Goal: Task Accomplishment & Management: Manage account settings

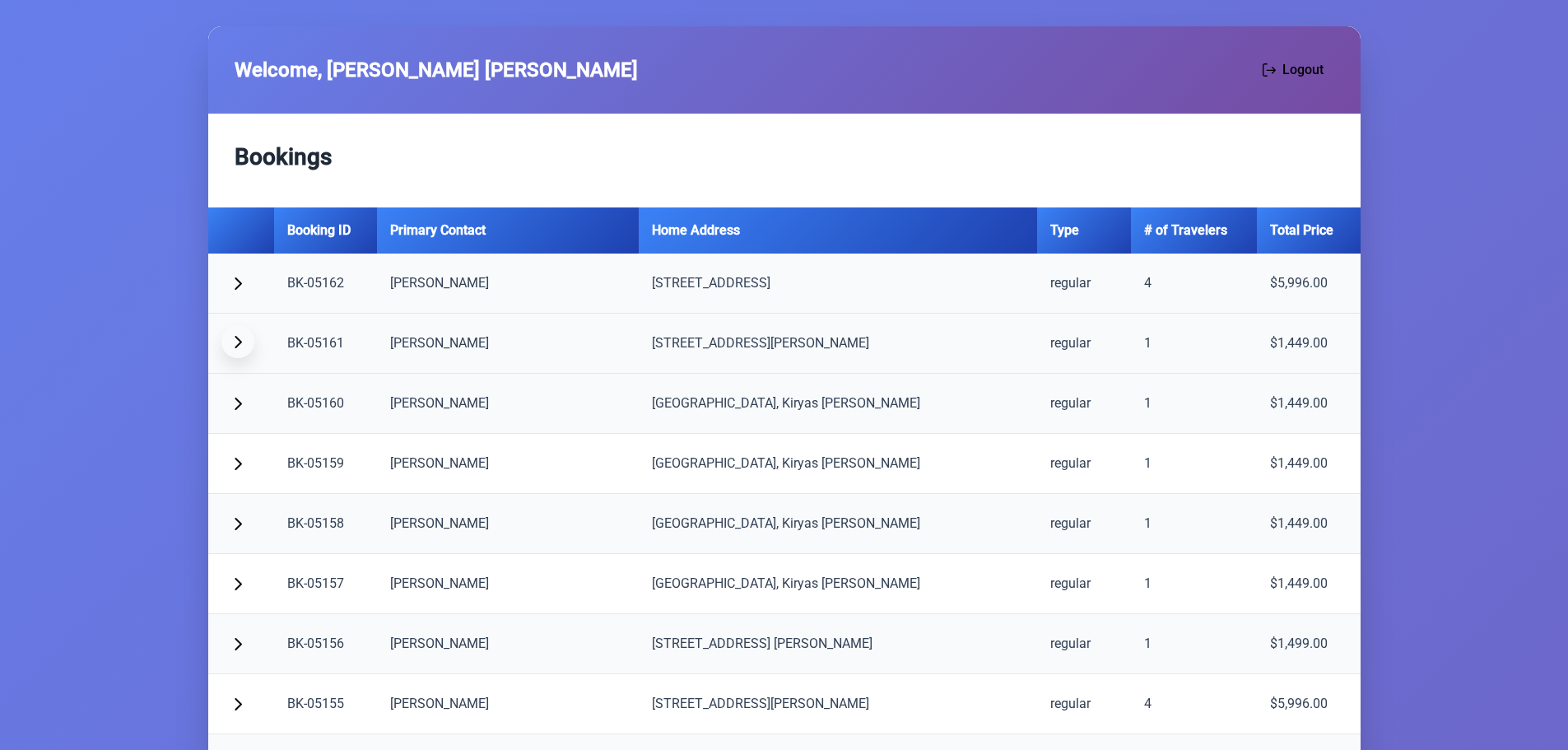
click at [231, 340] on span "button" at bounding box center [238, 341] width 14 height 14
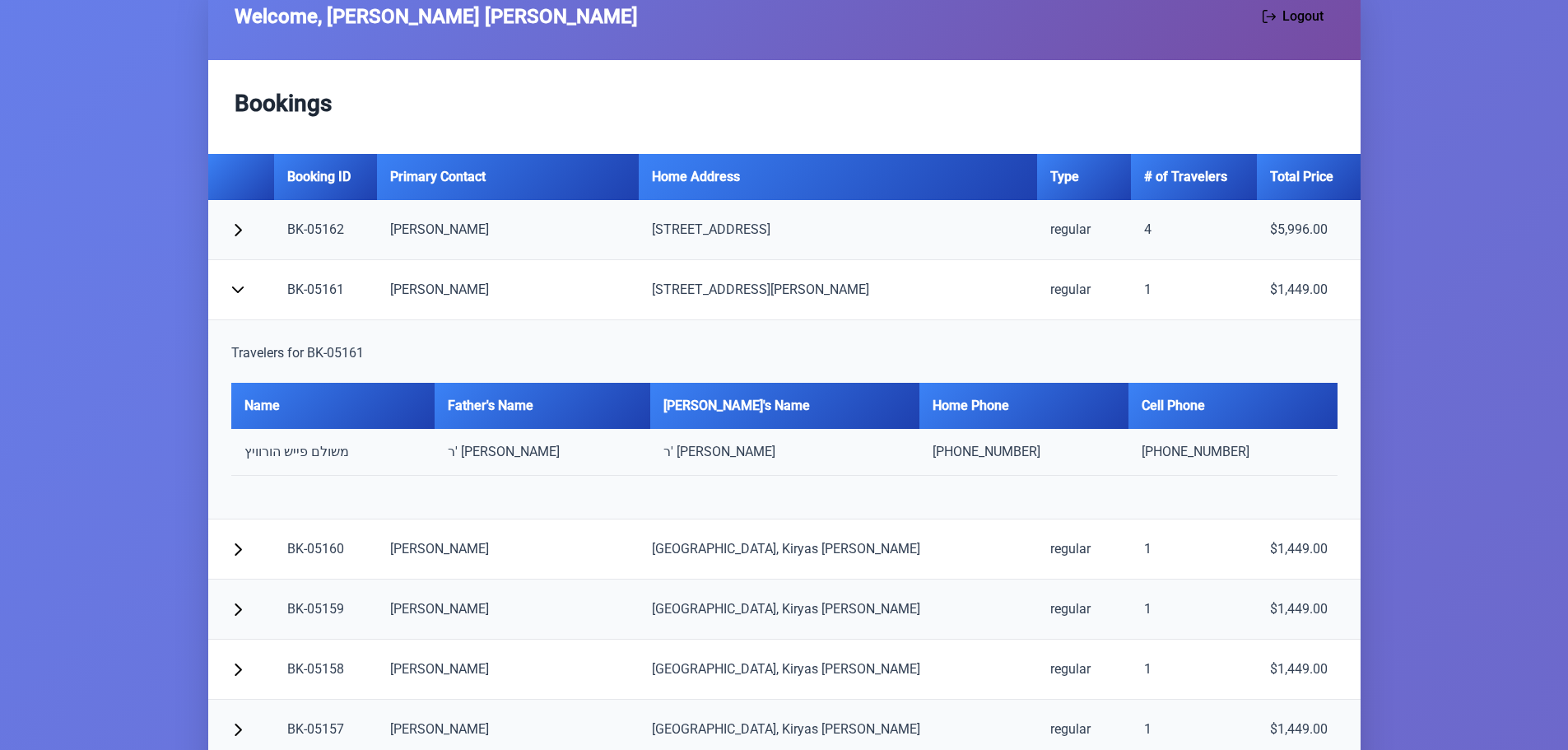
scroll to position [82, 0]
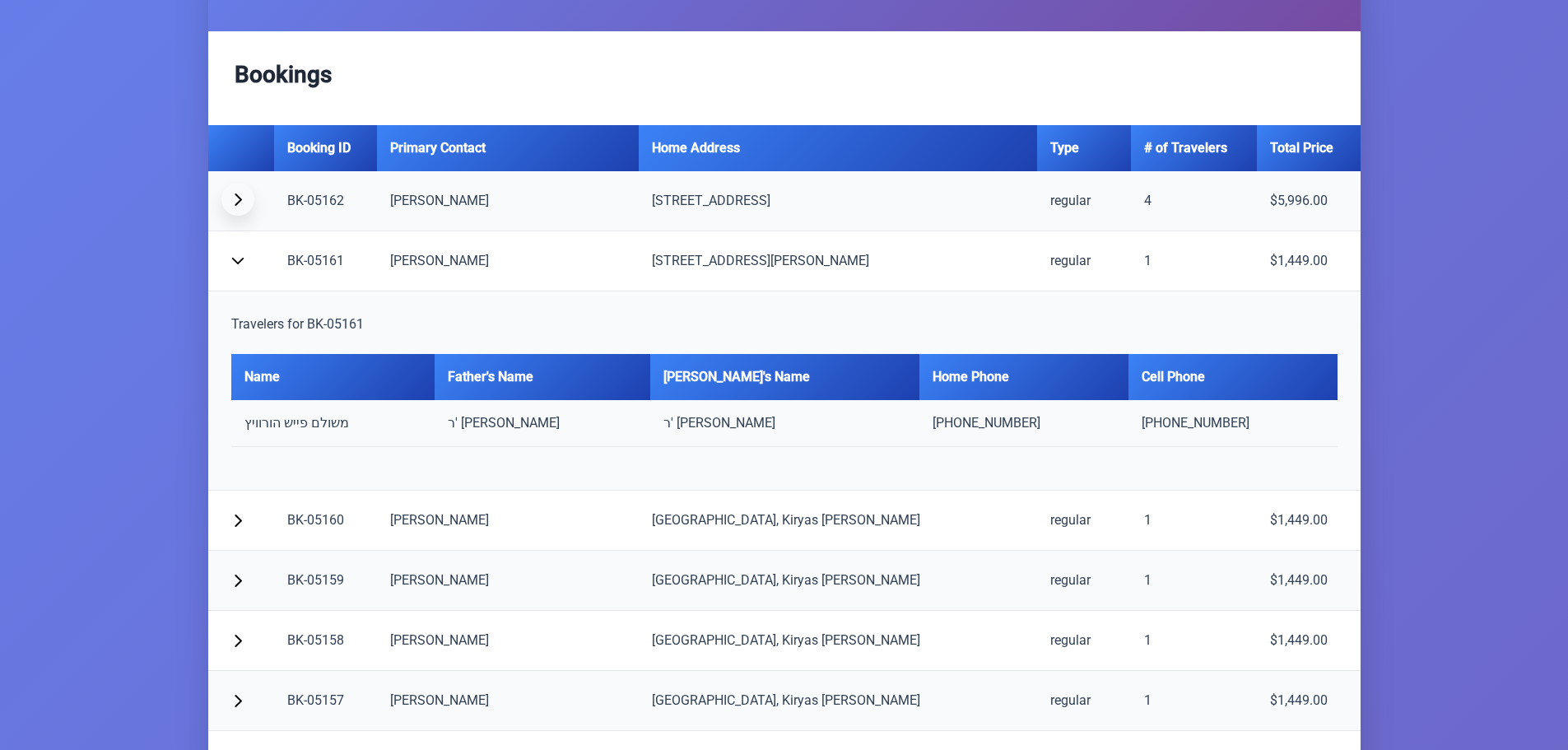
click at [237, 201] on span "button" at bounding box center [238, 199] width 14 height 14
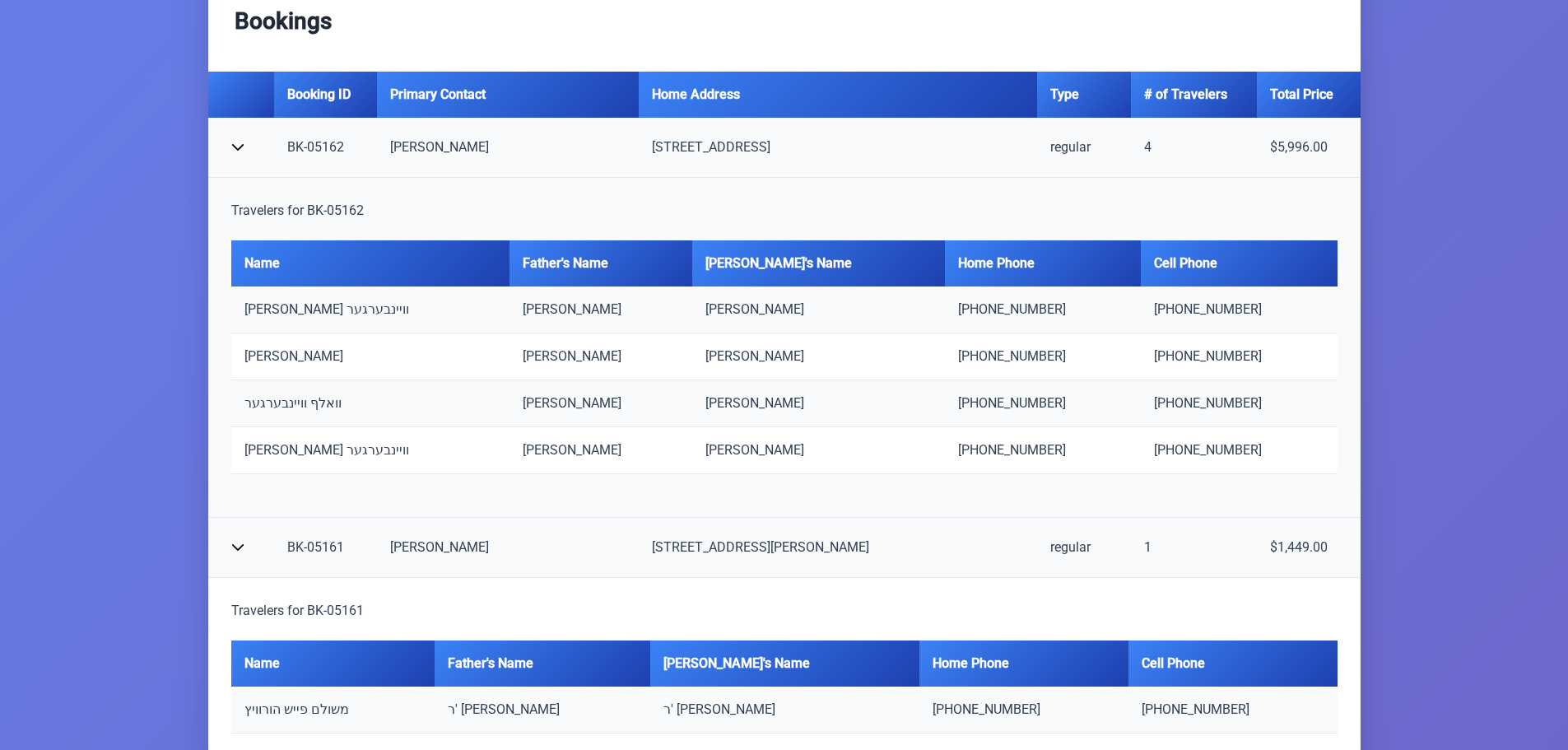
scroll to position [165, 0]
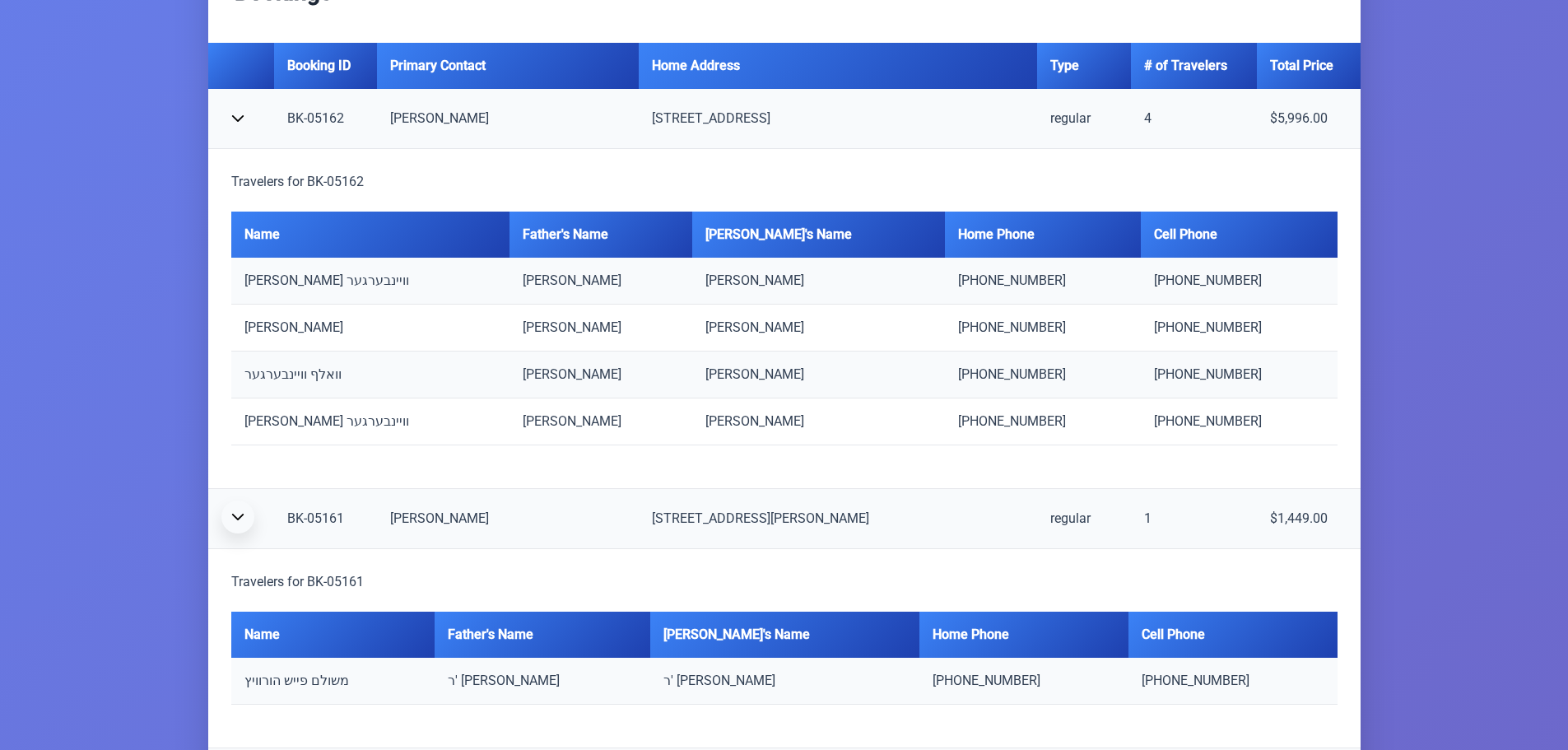
click at [233, 518] on span "button" at bounding box center [238, 517] width 14 height 14
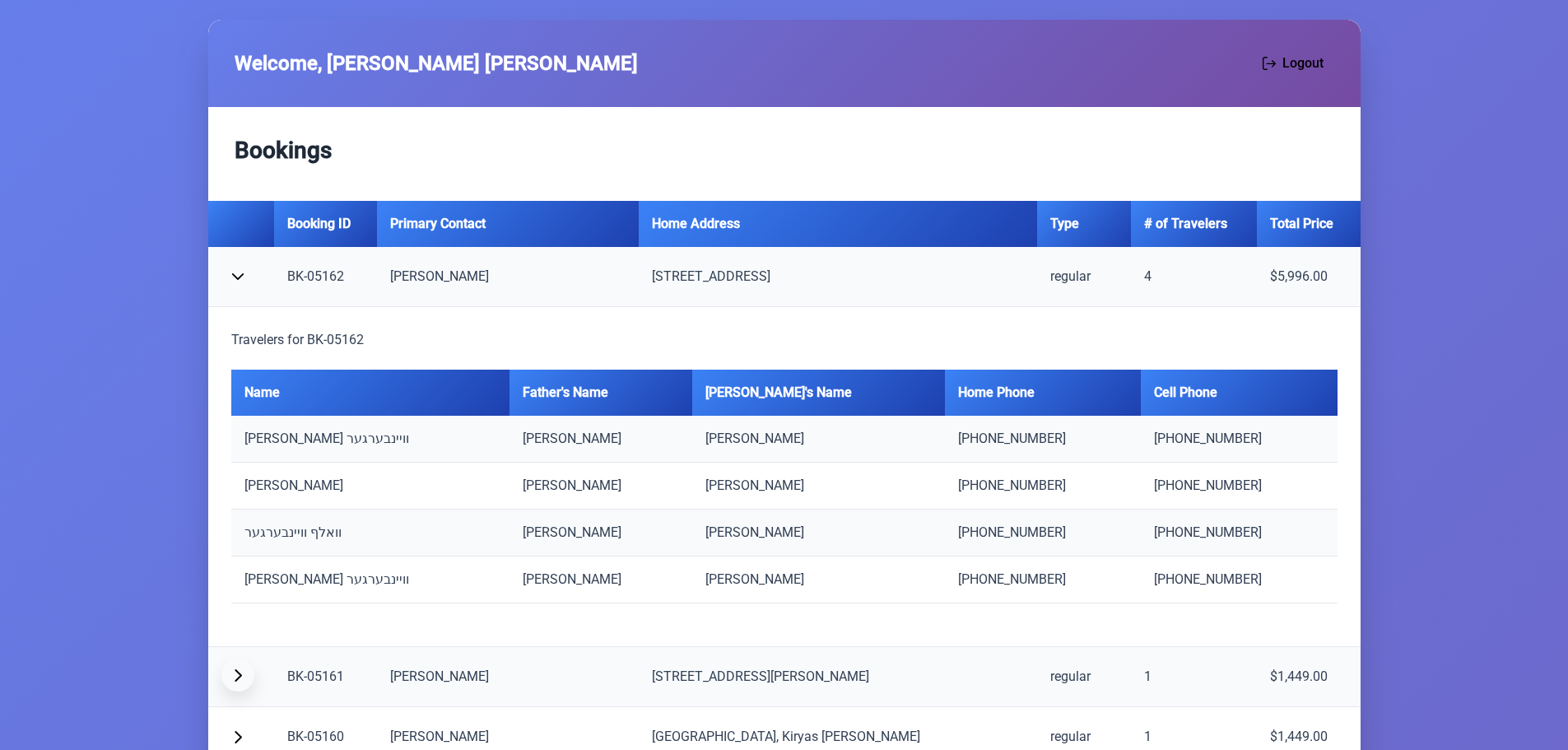
scroll to position [0, 0]
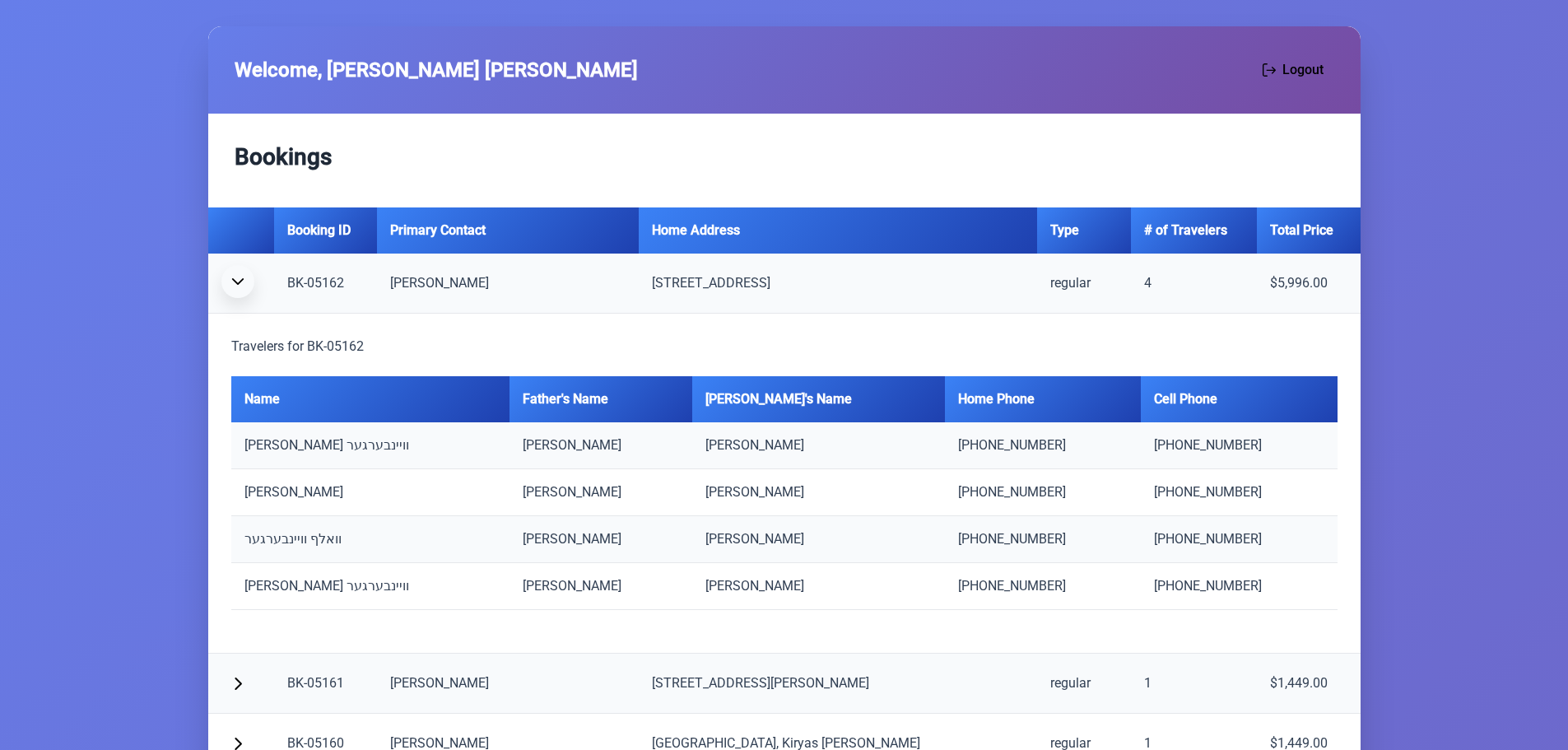
click at [239, 284] on span "button" at bounding box center [238, 281] width 14 height 14
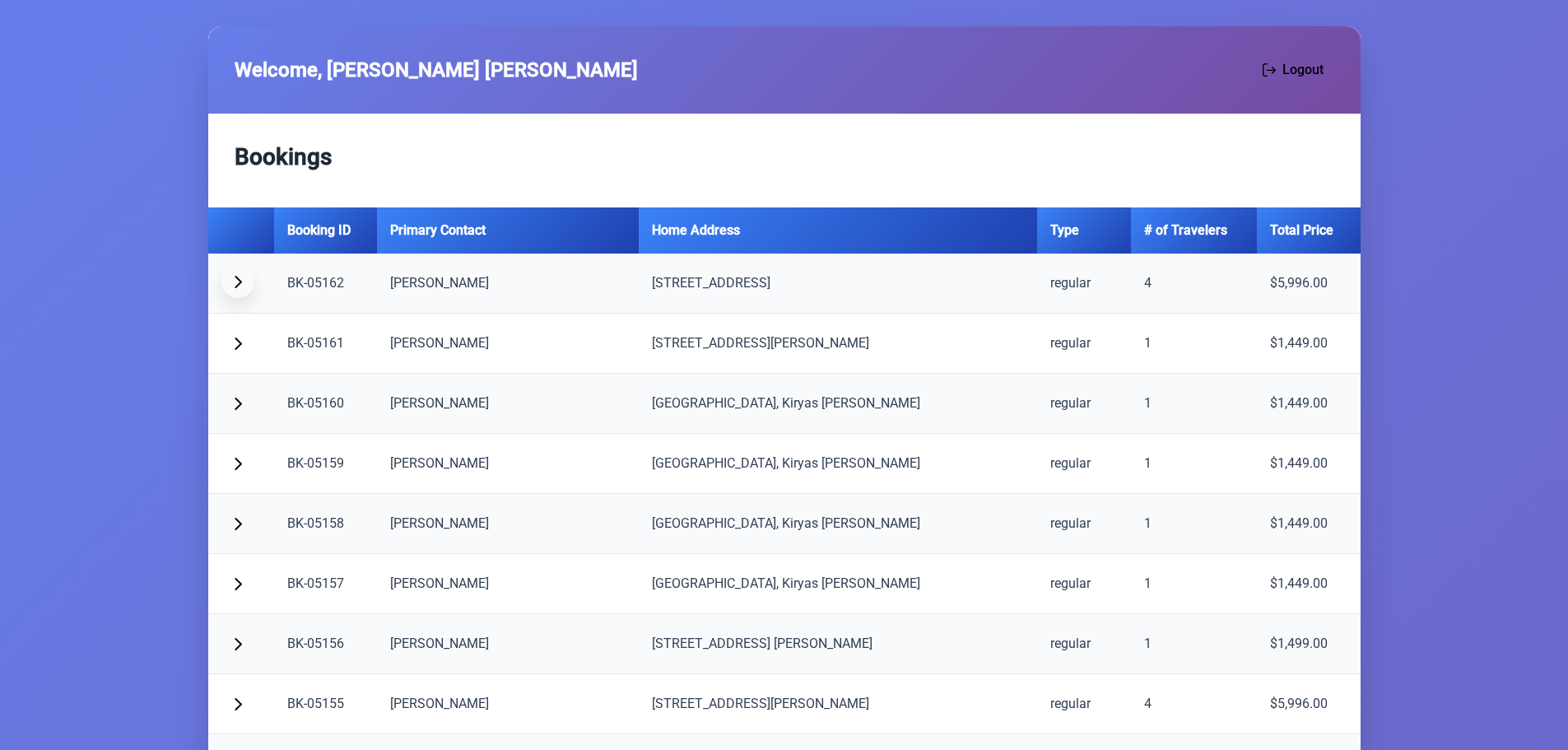
click at [239, 284] on span "button" at bounding box center [238, 281] width 14 height 14
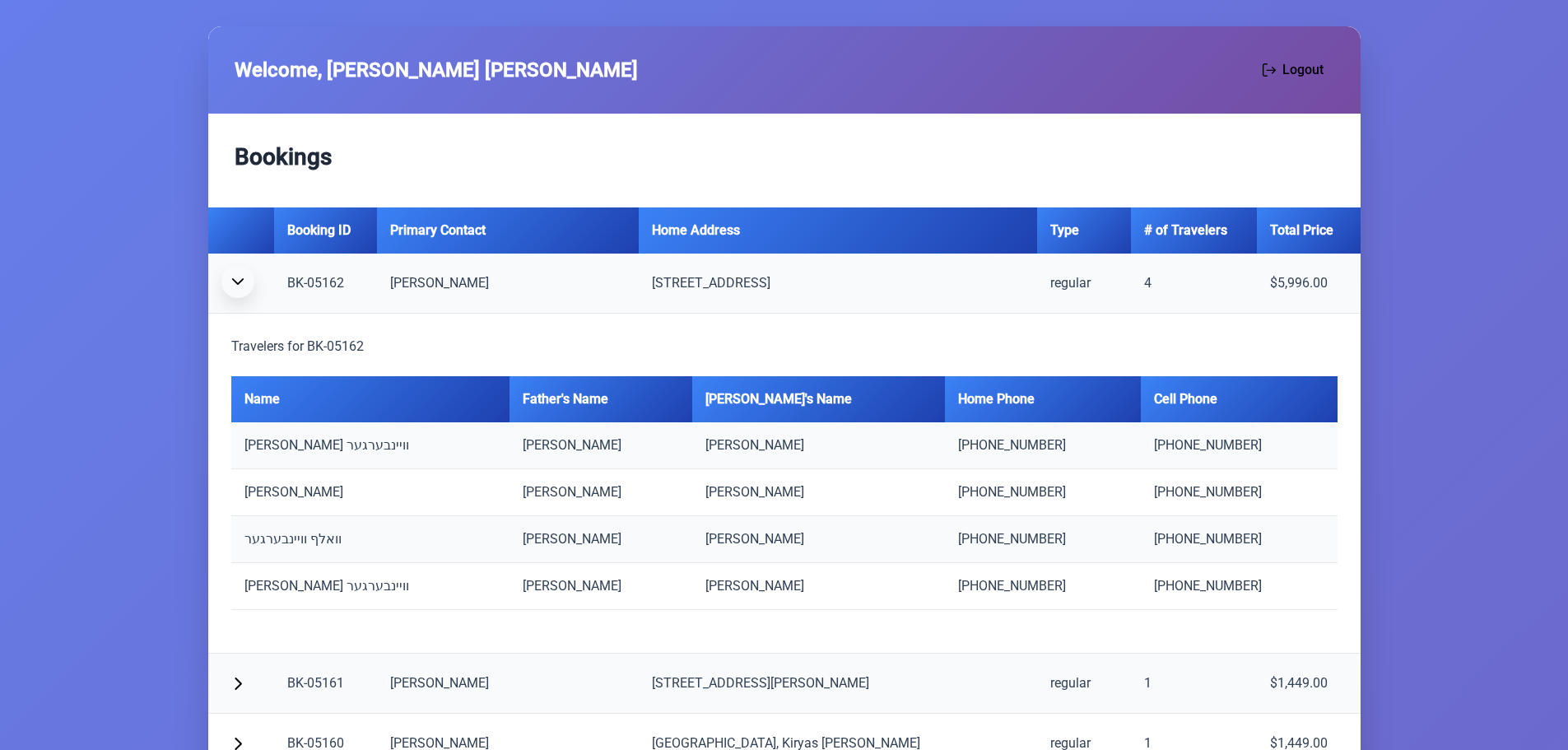
click at [239, 284] on span "button" at bounding box center [238, 281] width 14 height 14
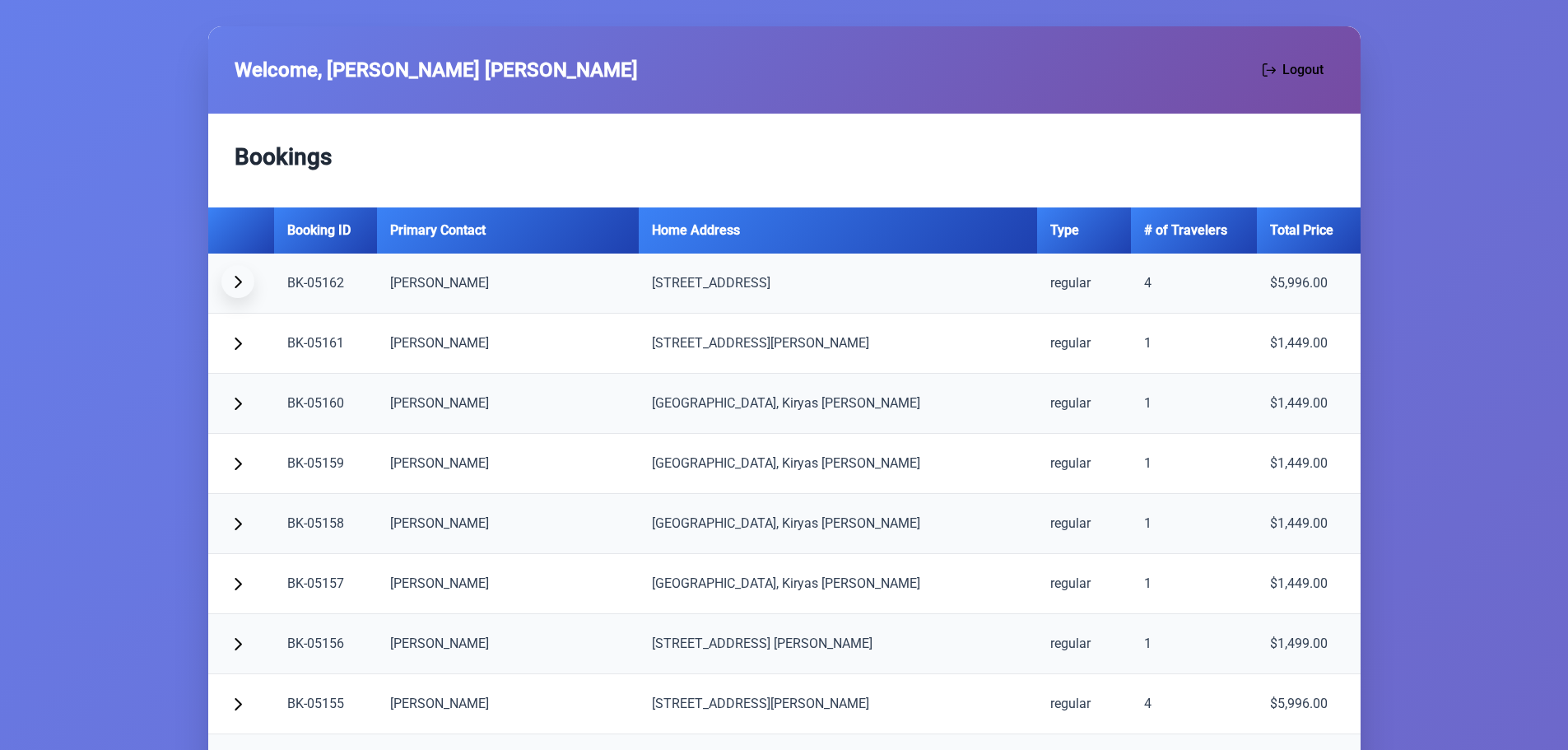
click at [236, 283] on span "button" at bounding box center [238, 281] width 14 height 14
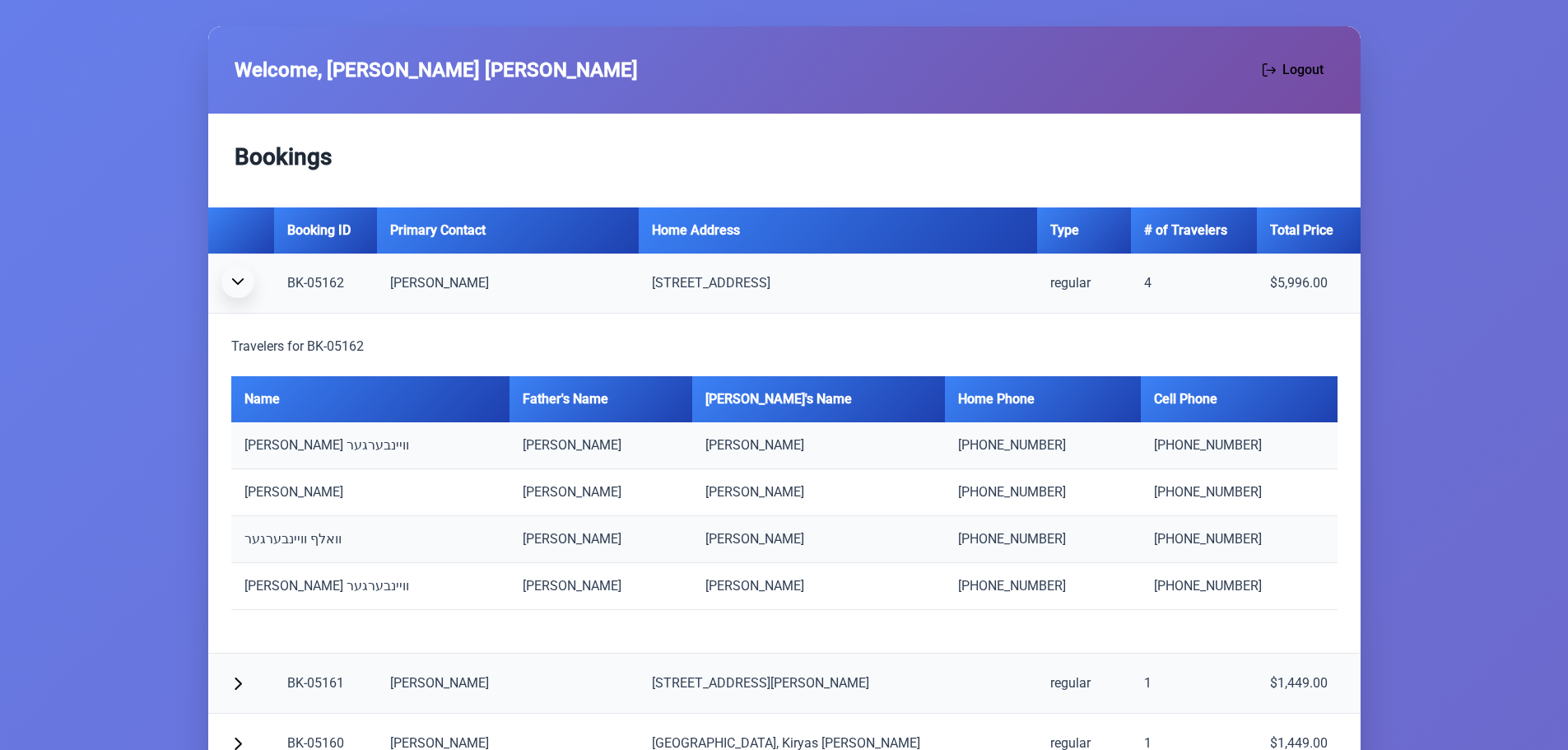
click at [236, 283] on span "button" at bounding box center [238, 281] width 14 height 14
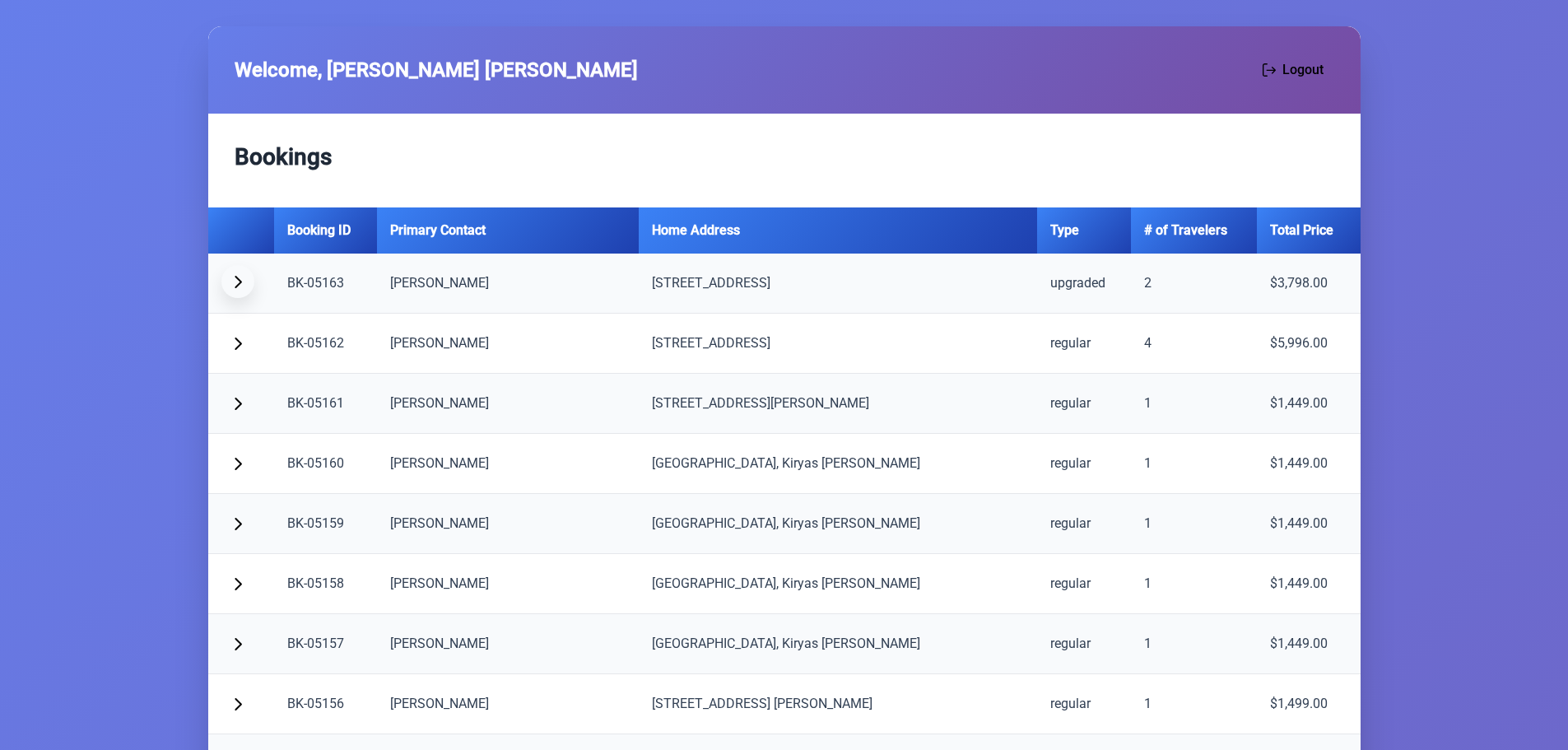
click at [239, 288] on button "button" at bounding box center [238, 281] width 33 height 33
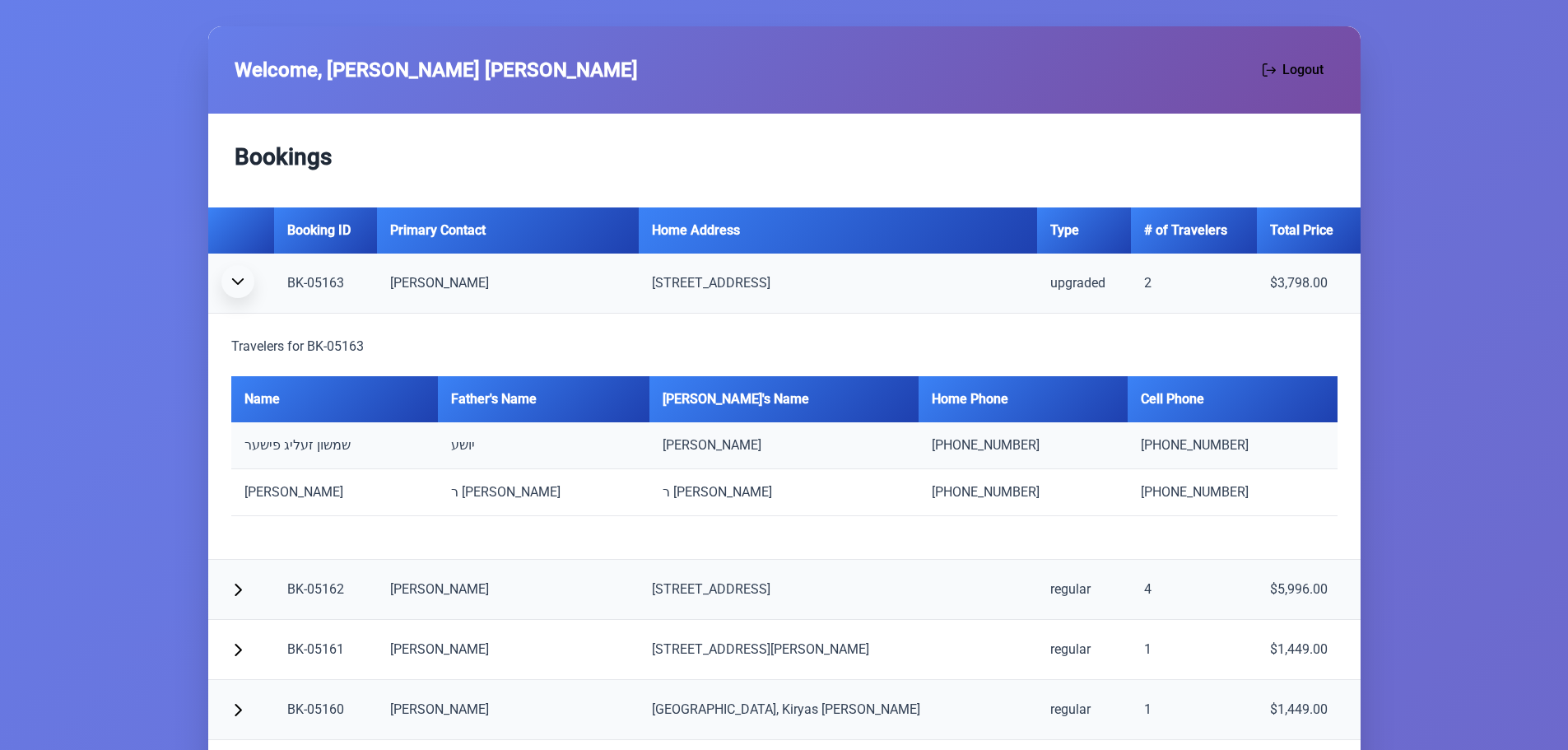
click at [240, 285] on span "button" at bounding box center [238, 281] width 14 height 14
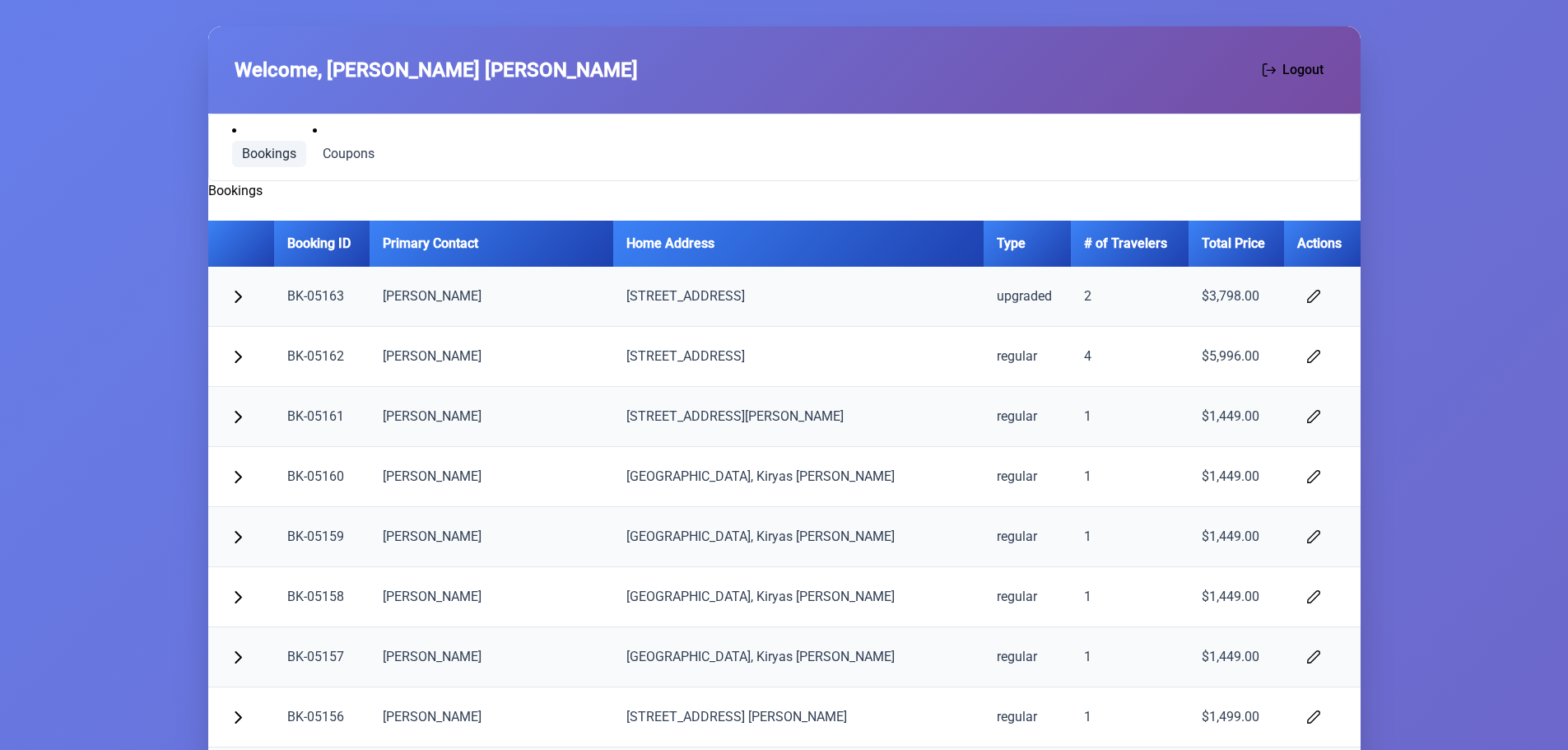
click at [255, 150] on span "Bookings" at bounding box center [269, 154] width 54 height 14
click at [238, 297] on span "button" at bounding box center [238, 294] width 14 height 14
click at [239, 286] on button "button" at bounding box center [238, 294] width 33 height 33
click at [1307, 295] on span "button" at bounding box center [1313, 294] width 14 height 14
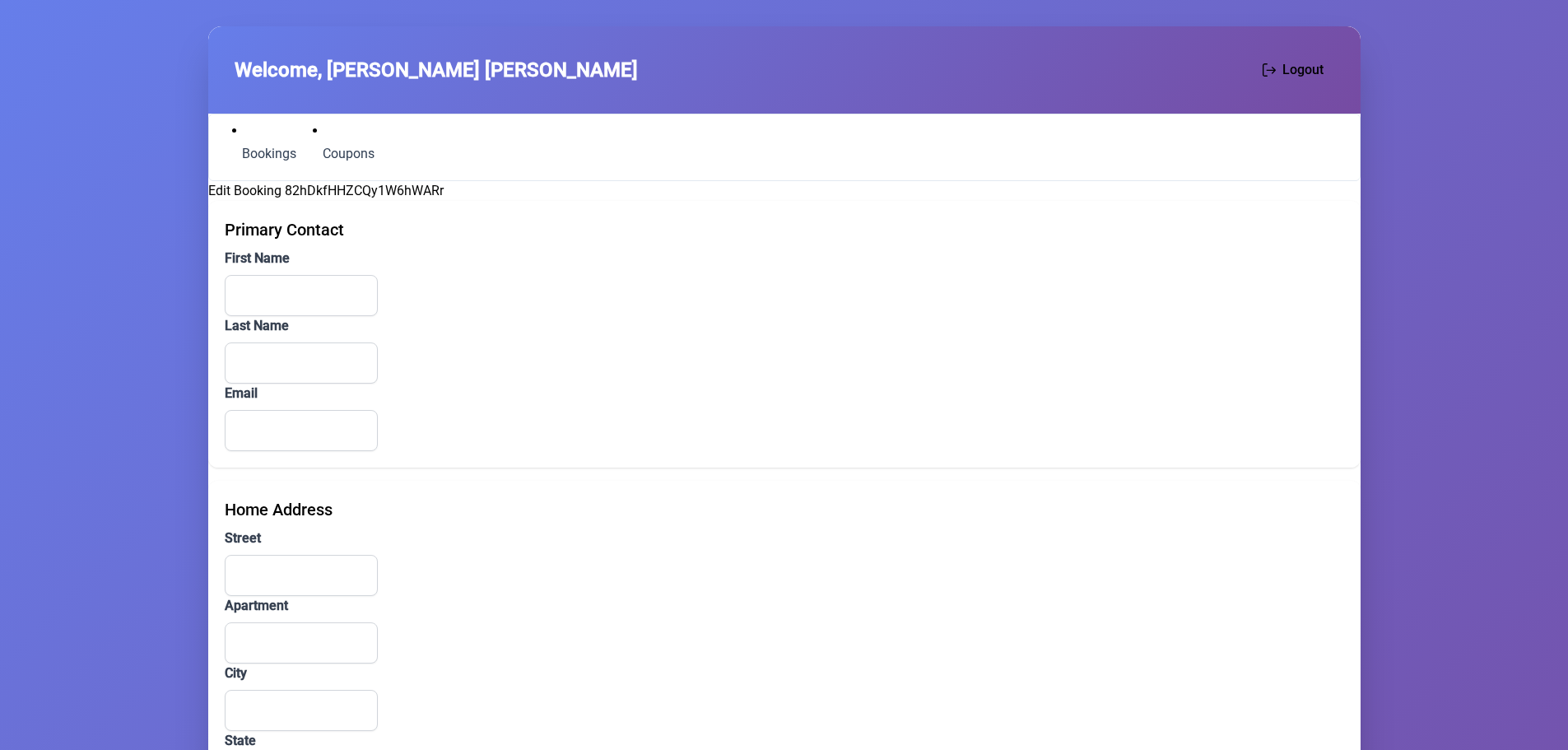
type input "******"
type input "*******"
type input "**********"
type input "*"
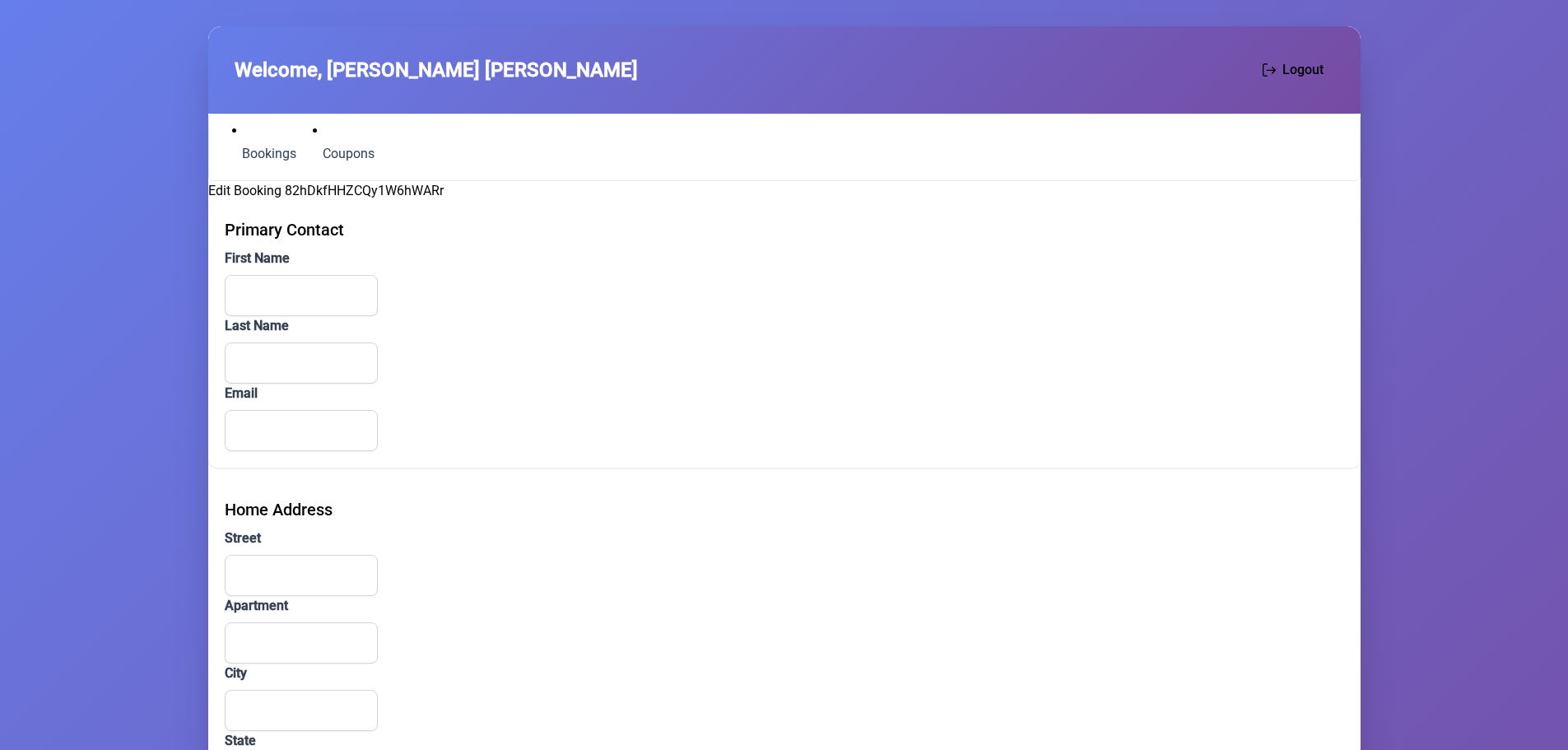
type input "********"
type input "**"
type input "*********"
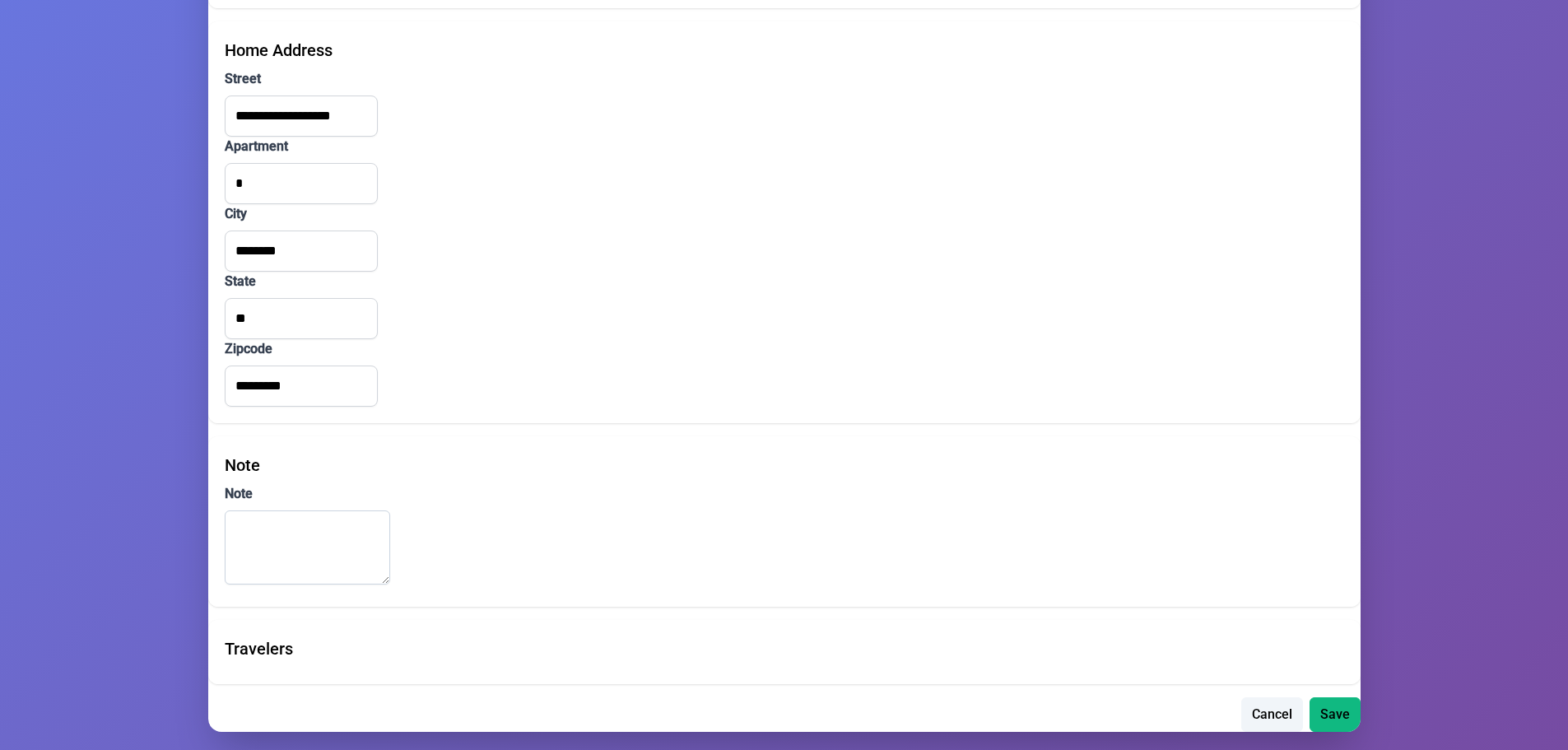
scroll to position [467, 0]
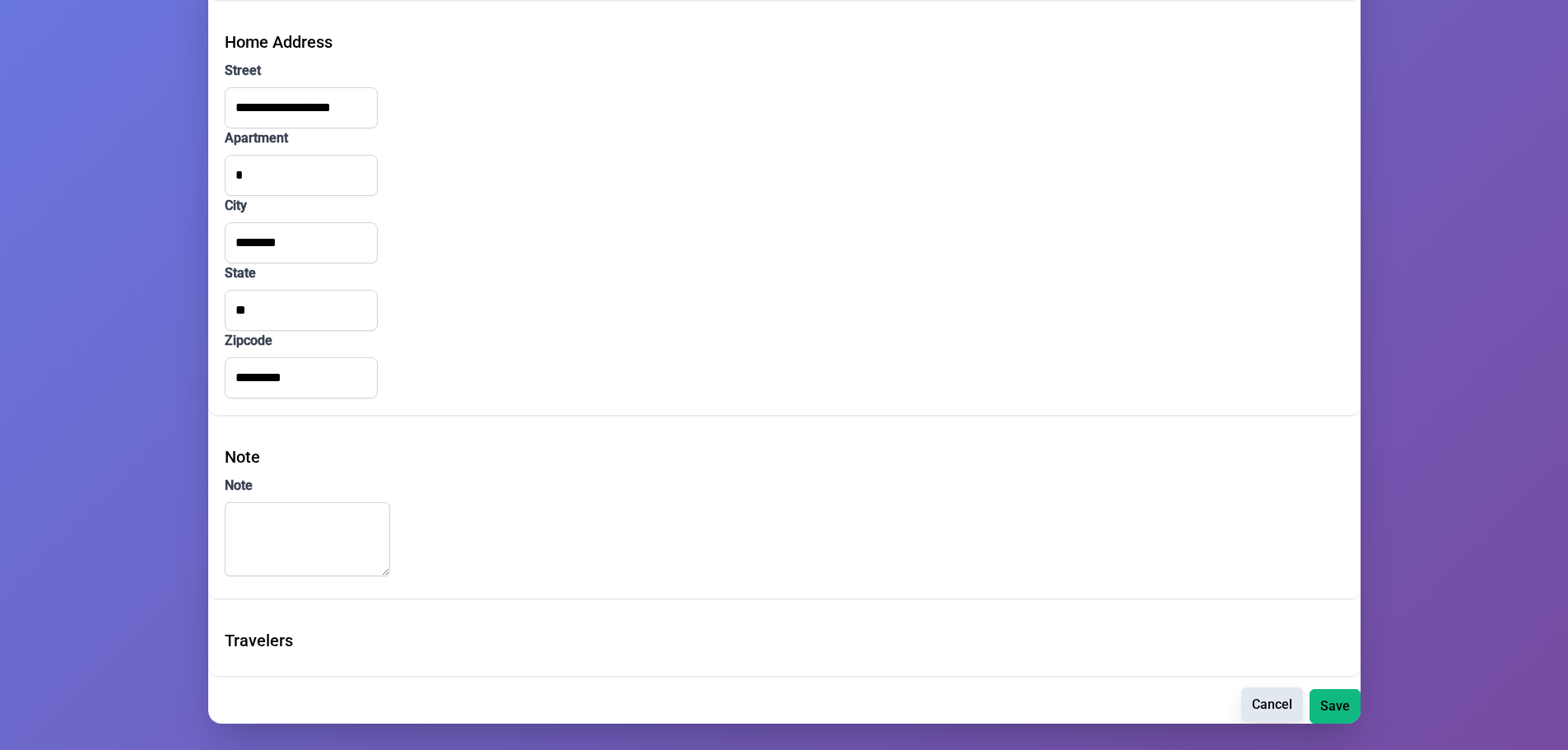
click at [1267, 708] on span "Cancel" at bounding box center [1272, 705] width 41 height 20
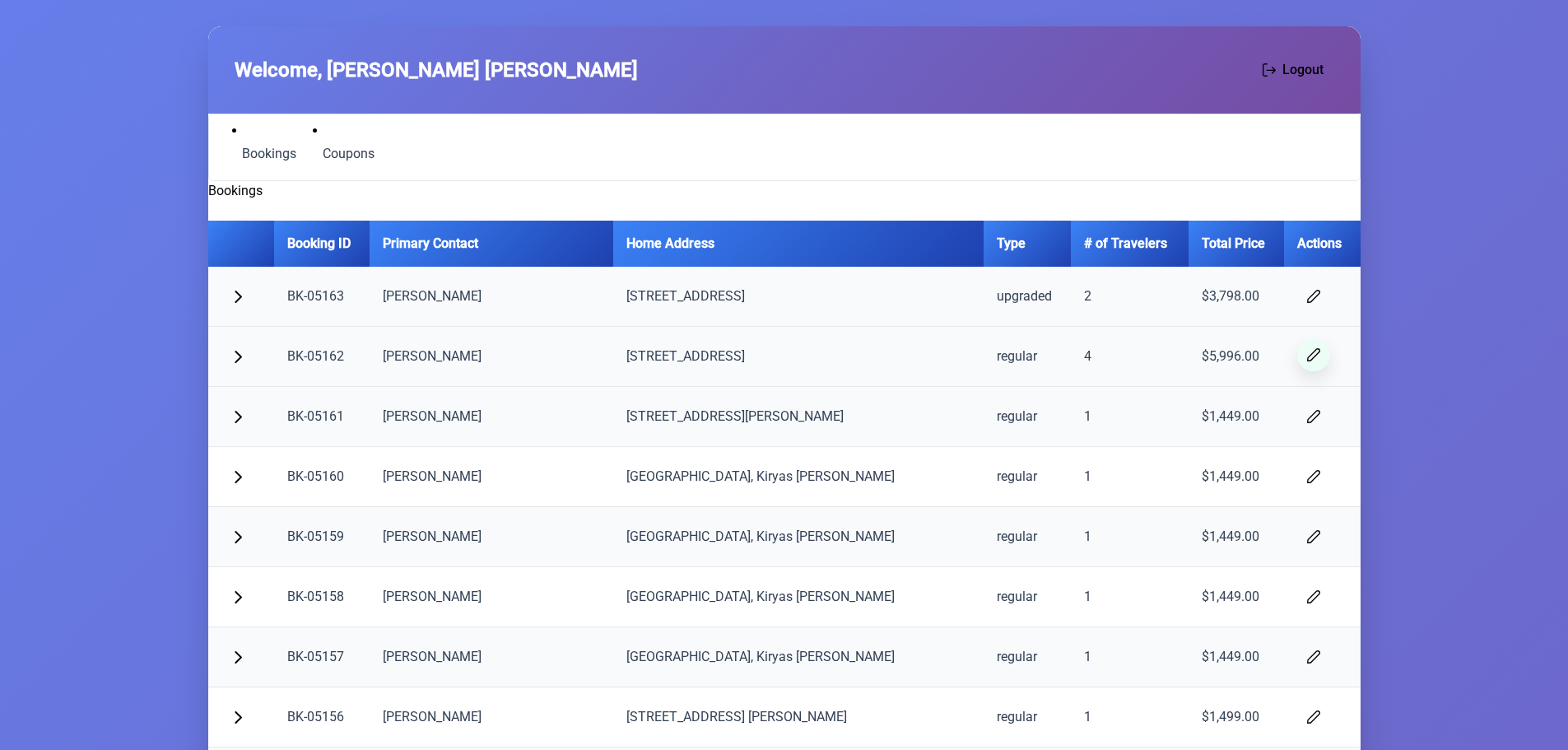
click at [1307, 355] on span "button" at bounding box center [1313, 355] width 14 height 14
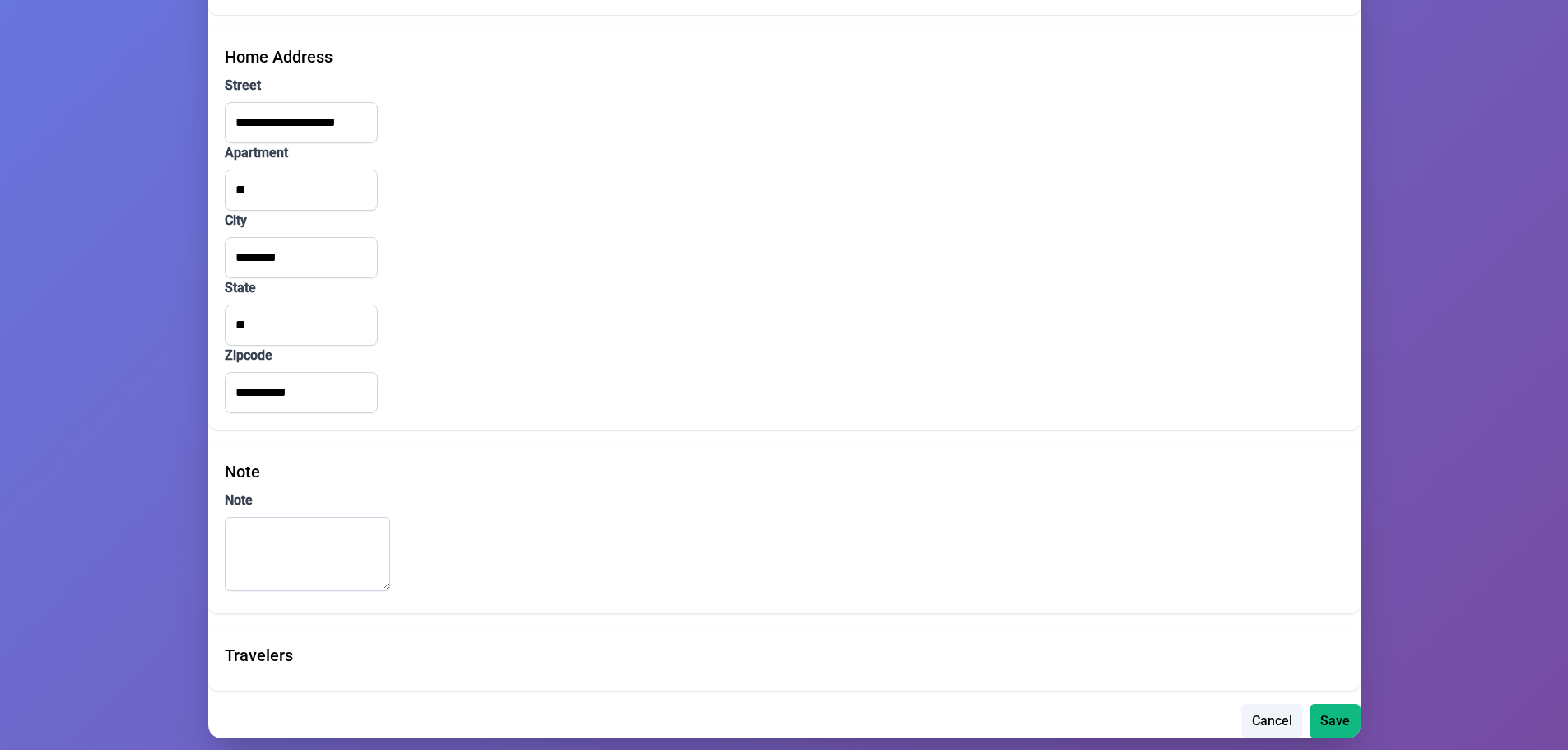
scroll to position [467, 0]
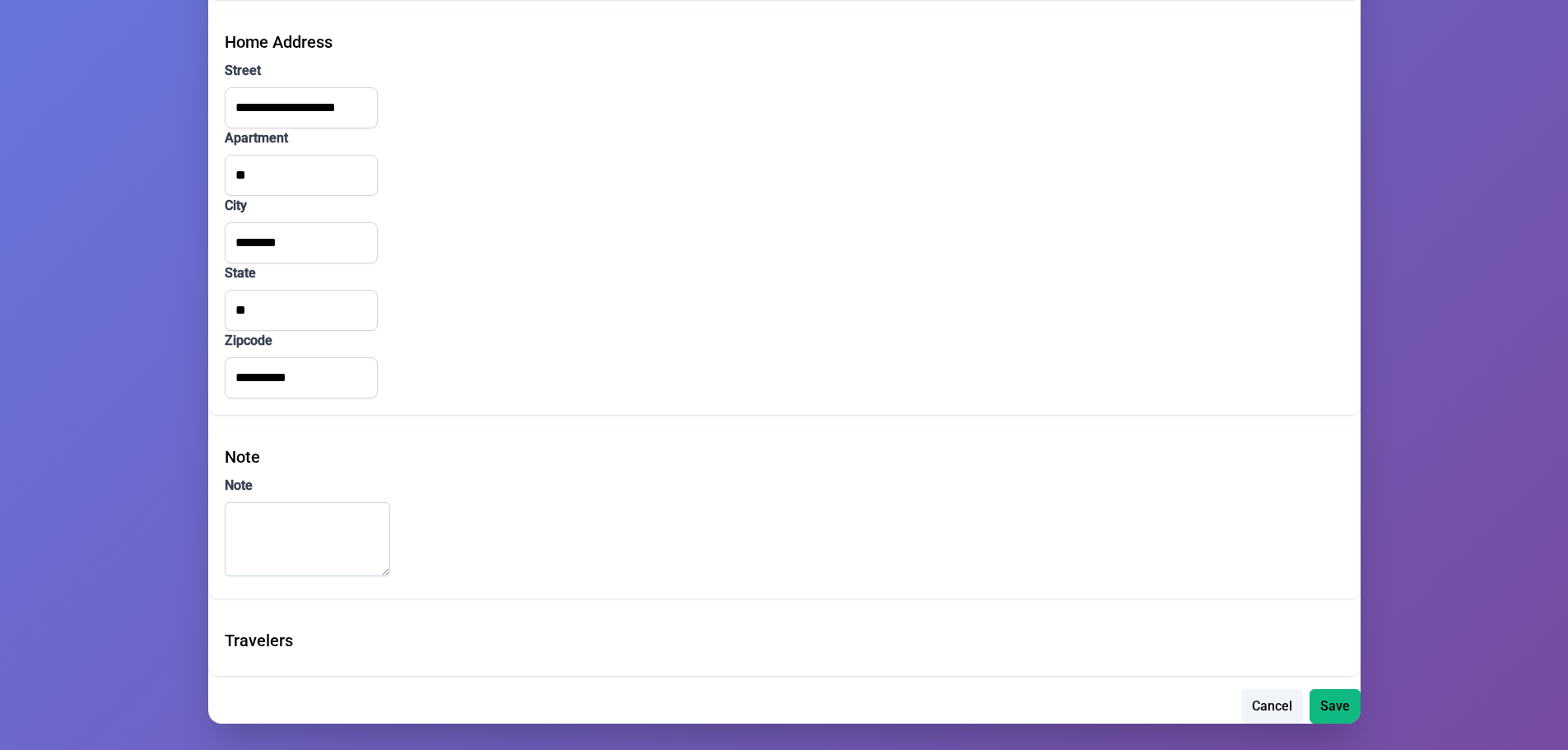
click at [1279, 702] on span "Cancel" at bounding box center [1272, 707] width 41 height 20
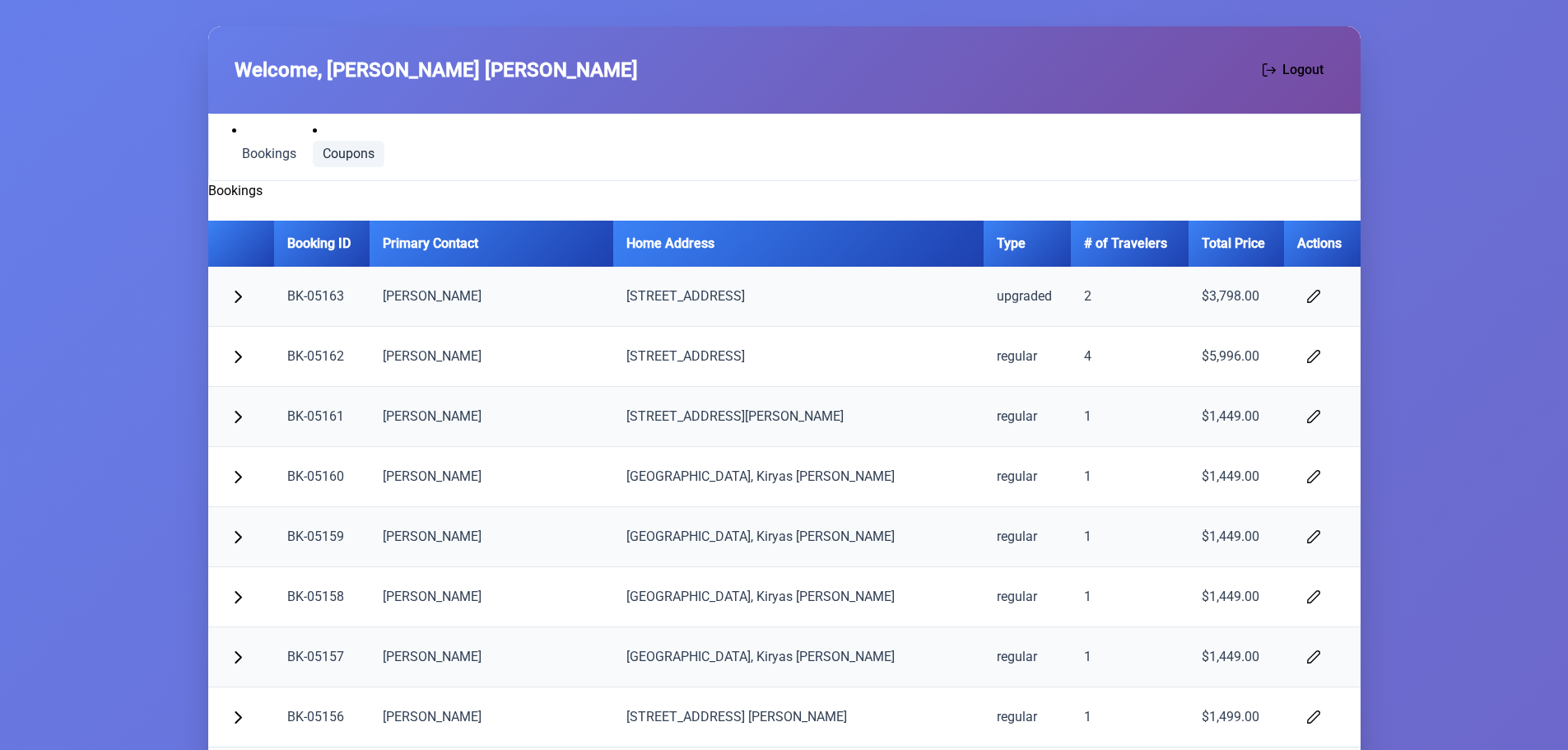
click at [347, 148] on span "Coupons" at bounding box center [348, 154] width 52 height 14
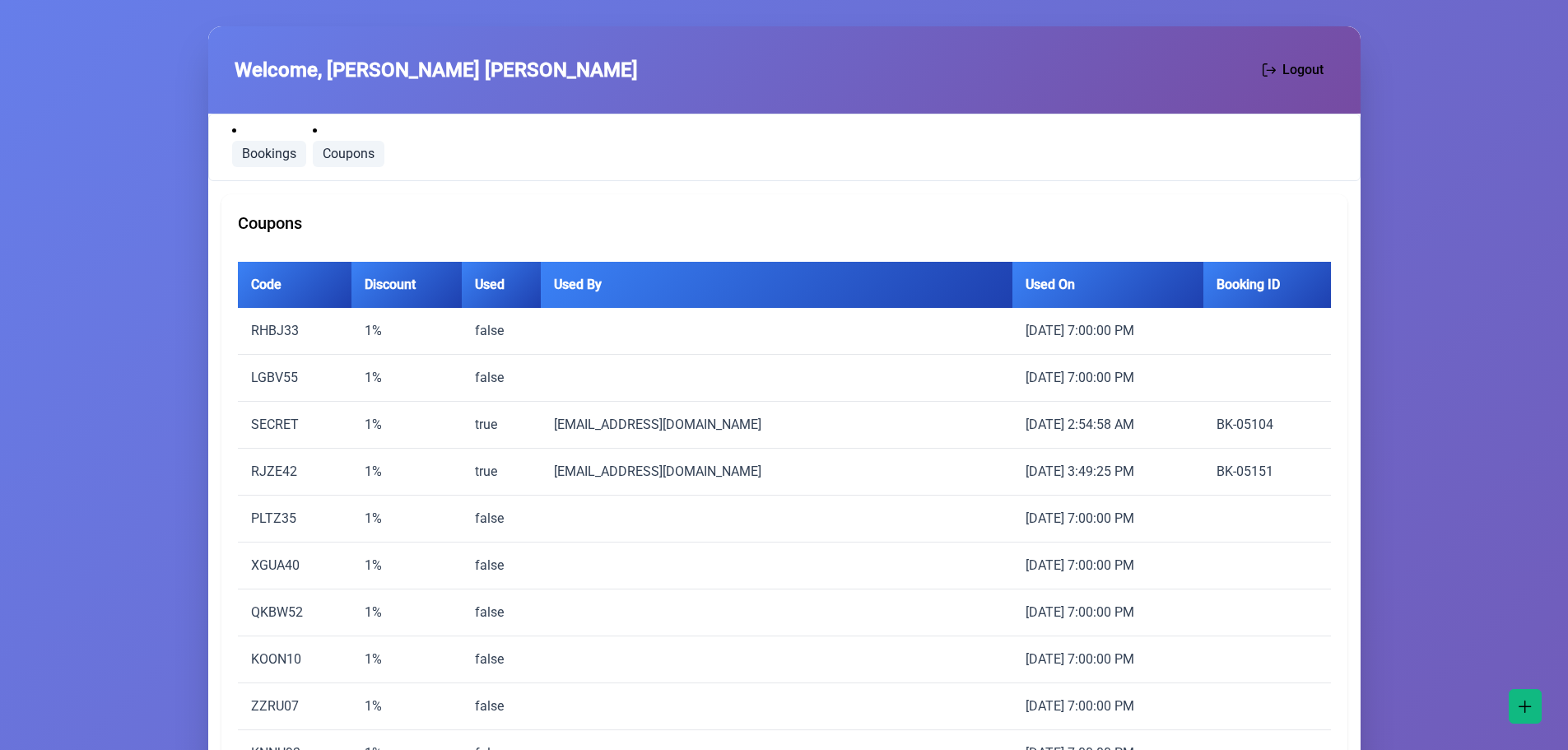
click at [255, 148] on span "Bookings" at bounding box center [269, 154] width 54 height 14
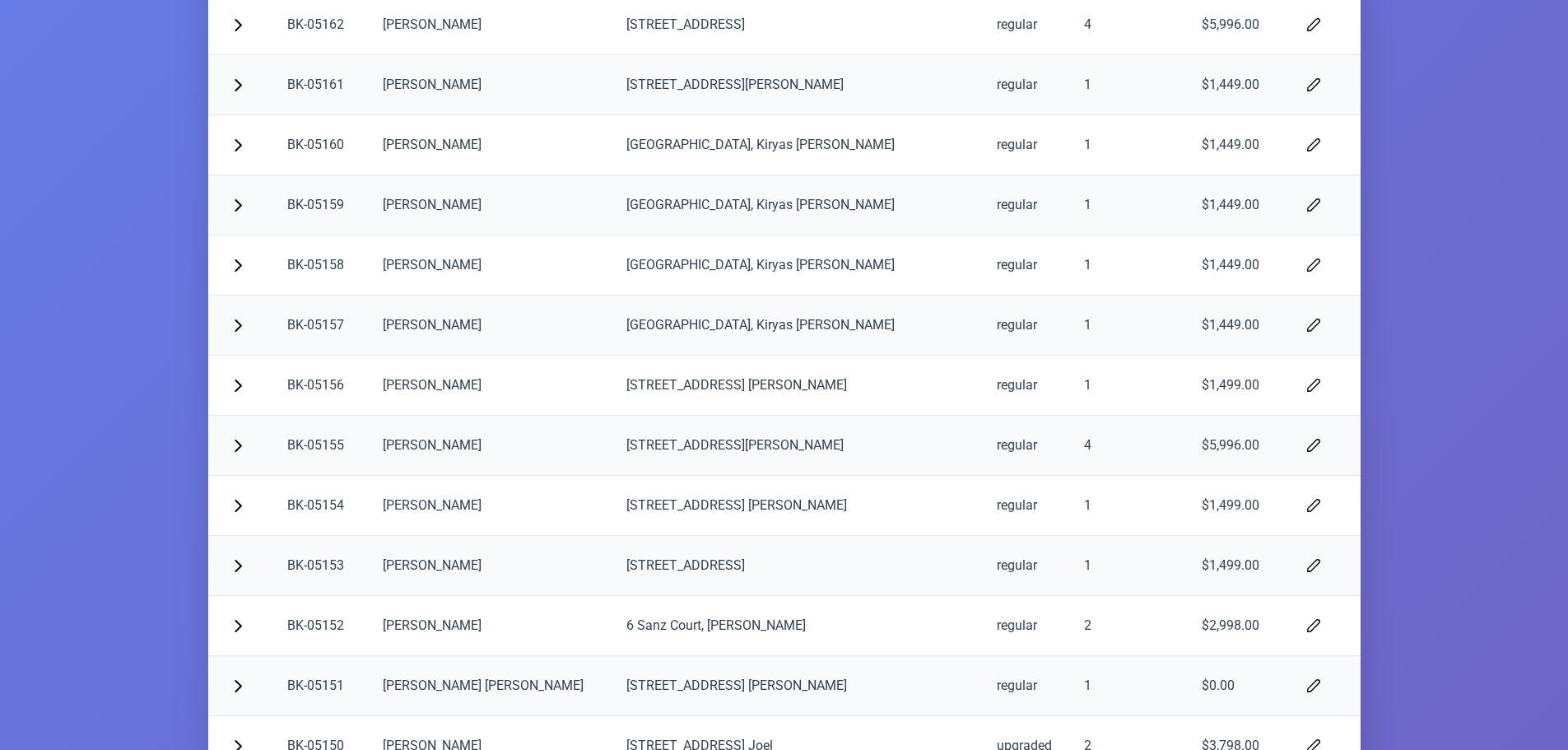
scroll to position [249, 0]
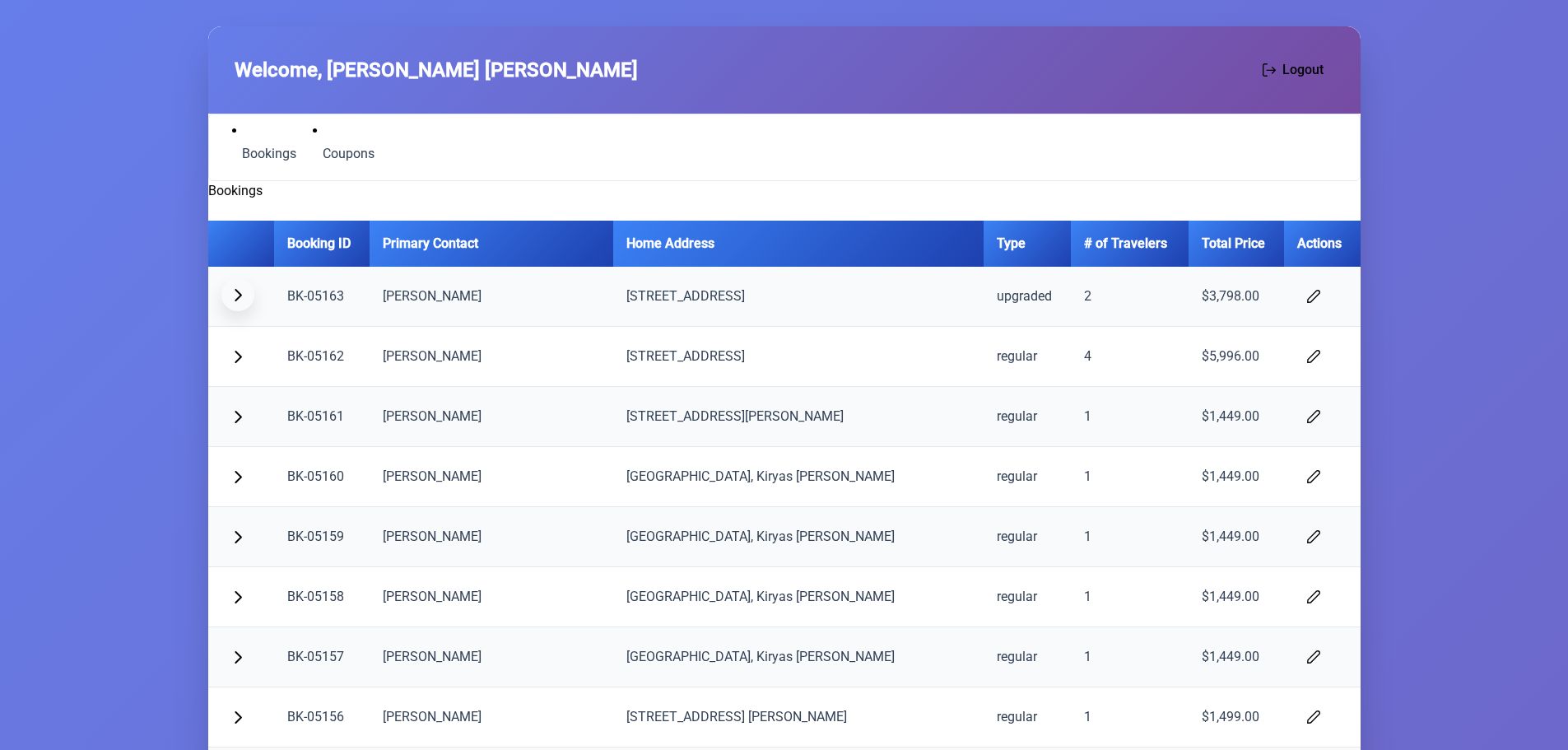
click at [233, 300] on span "button" at bounding box center [238, 294] width 14 height 14
click at [1313, 296] on button "button" at bounding box center [1313, 294] width 33 height 33
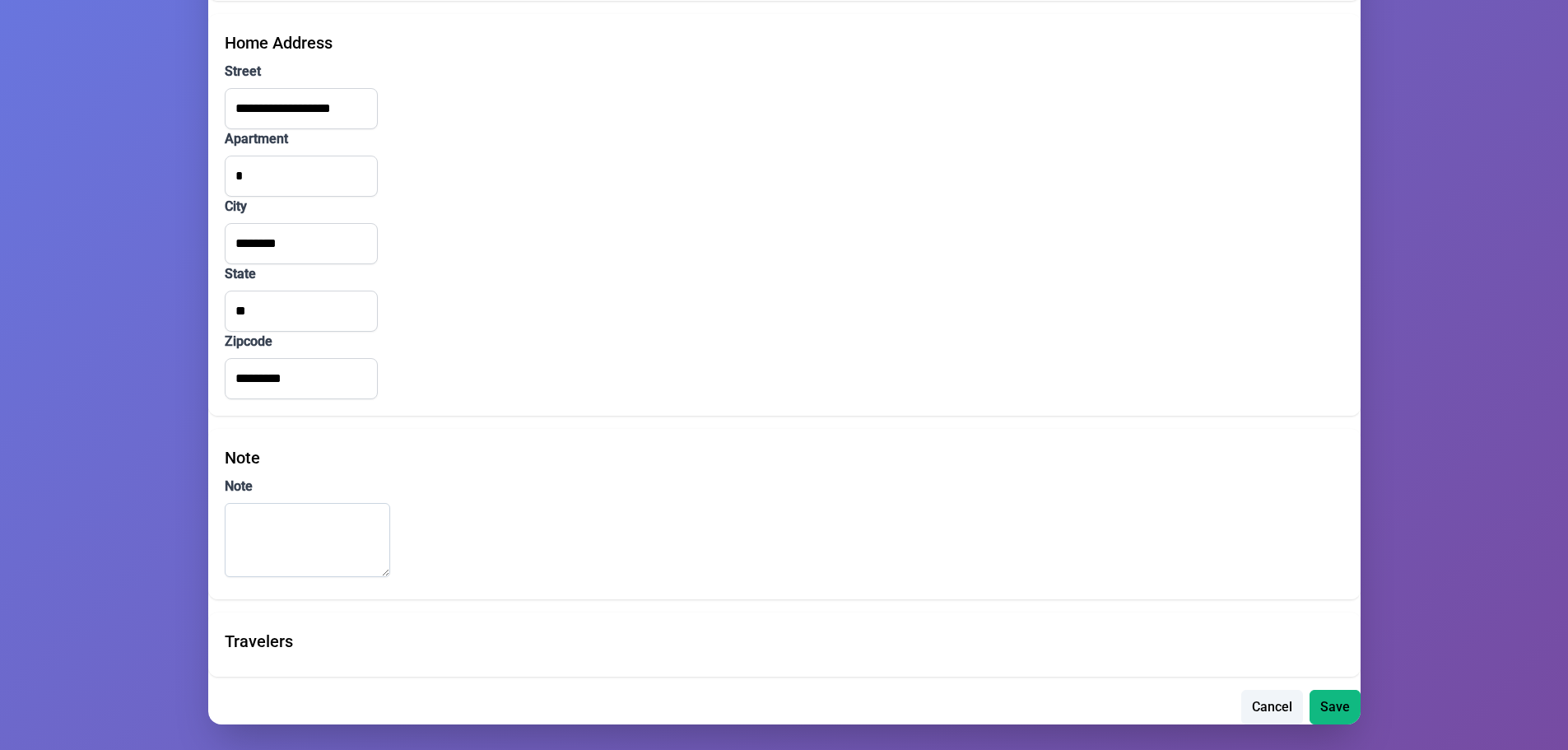
scroll to position [467, 0]
click at [1273, 705] on span "Cancel" at bounding box center [1272, 705] width 41 height 20
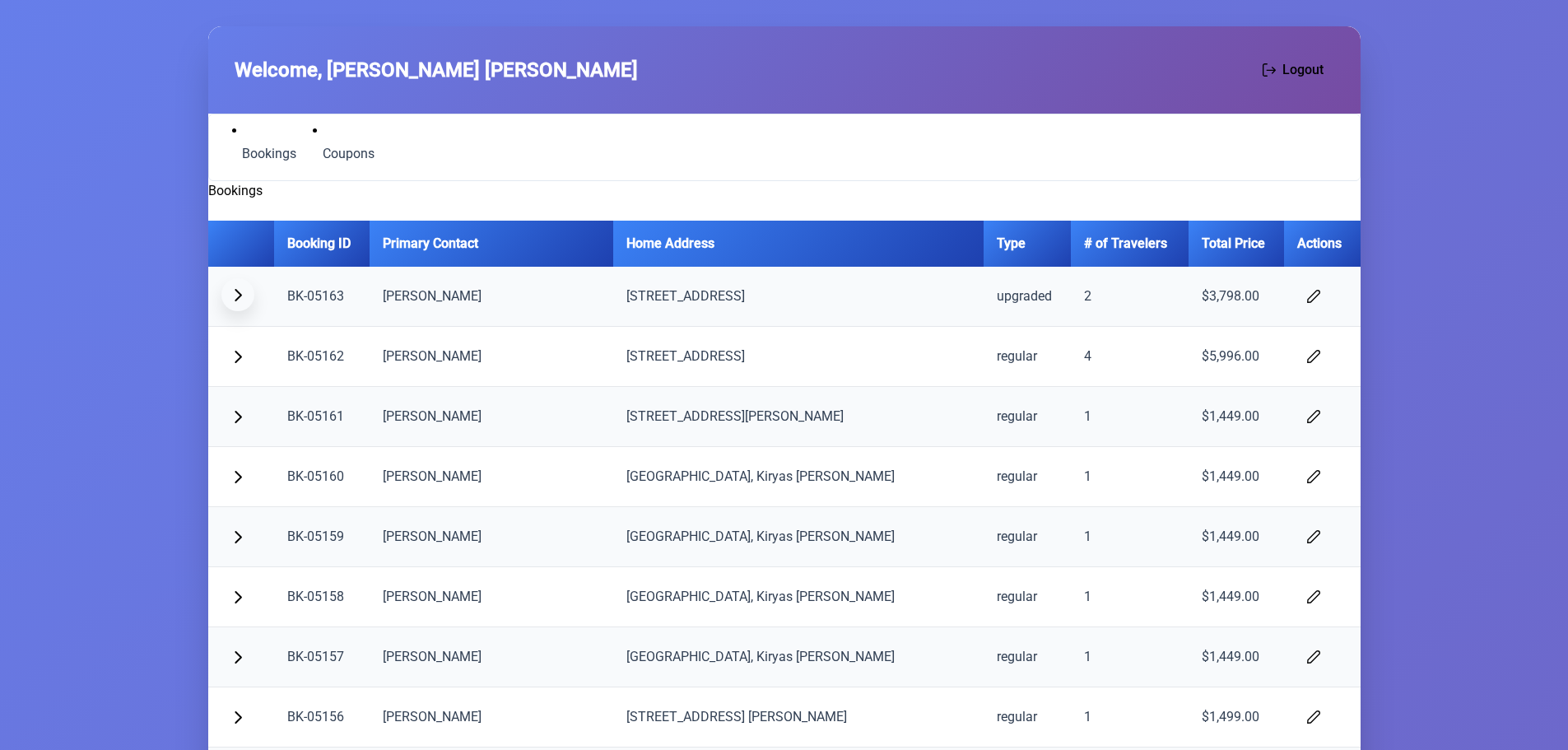
click at [228, 297] on button "button" at bounding box center [238, 294] width 33 height 33
click at [1307, 354] on span "button" at bounding box center [1313, 355] width 14 height 14
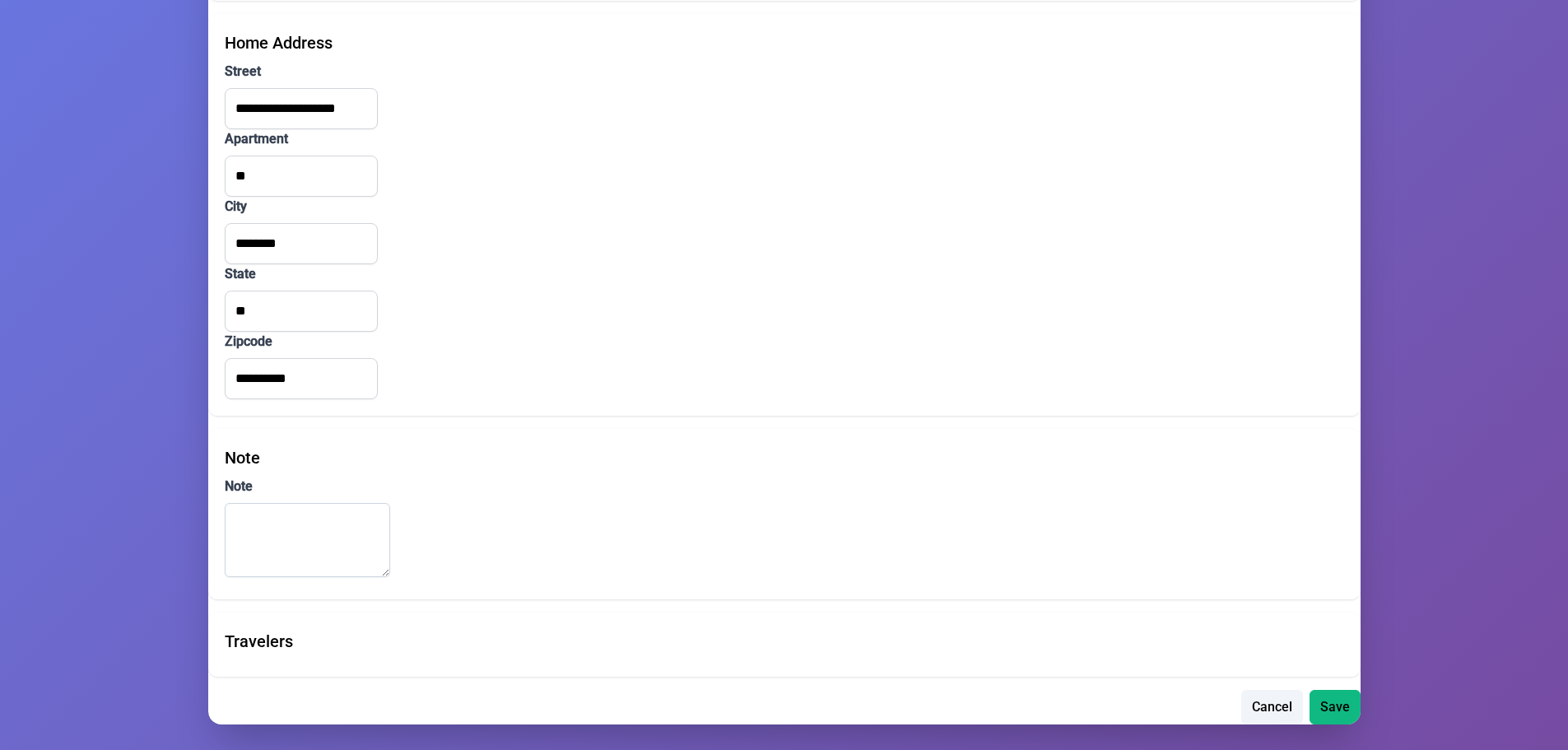
scroll to position [467, 0]
click at [1272, 705] on span "Cancel" at bounding box center [1272, 705] width 41 height 20
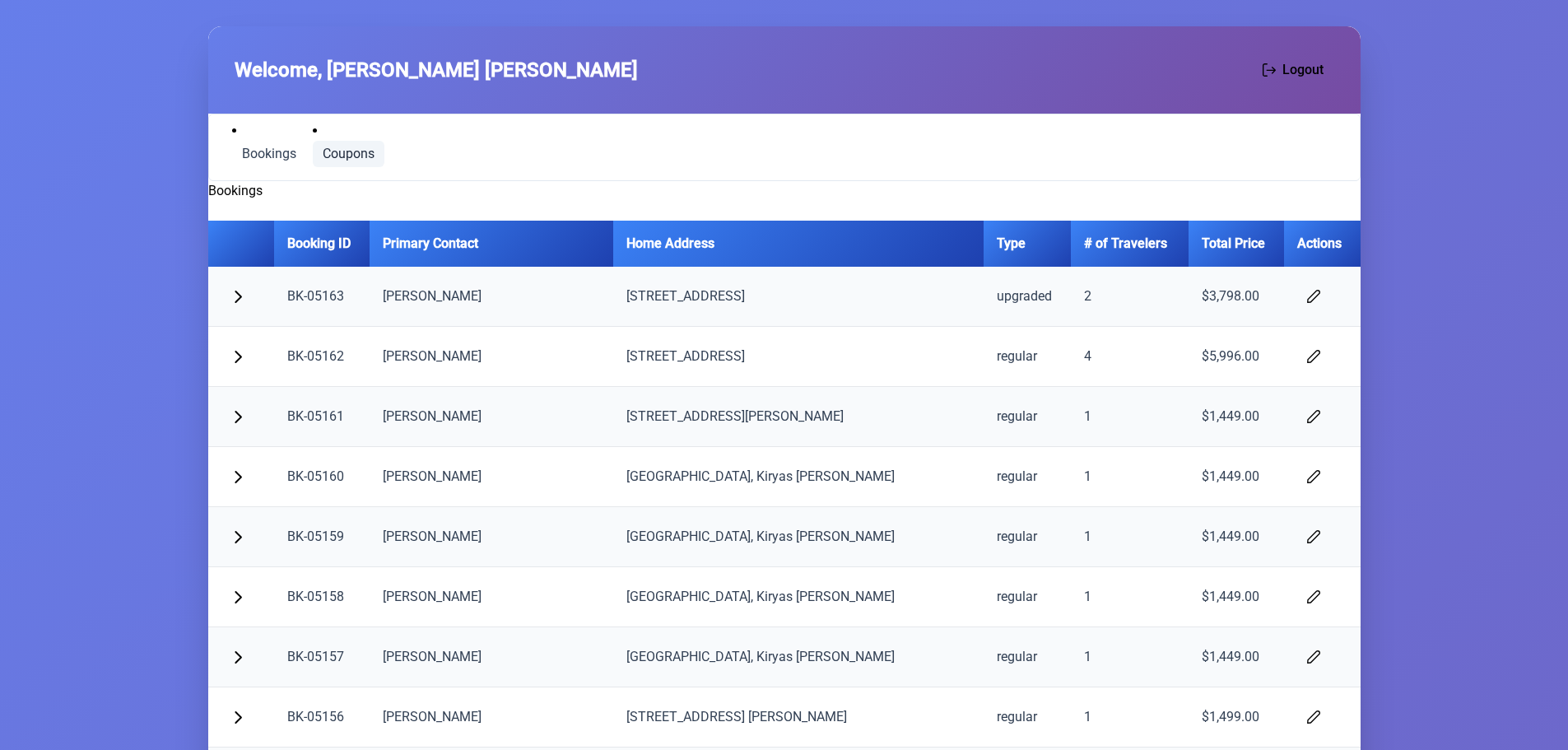
click at [356, 156] on span "Coupons" at bounding box center [348, 154] width 52 height 14
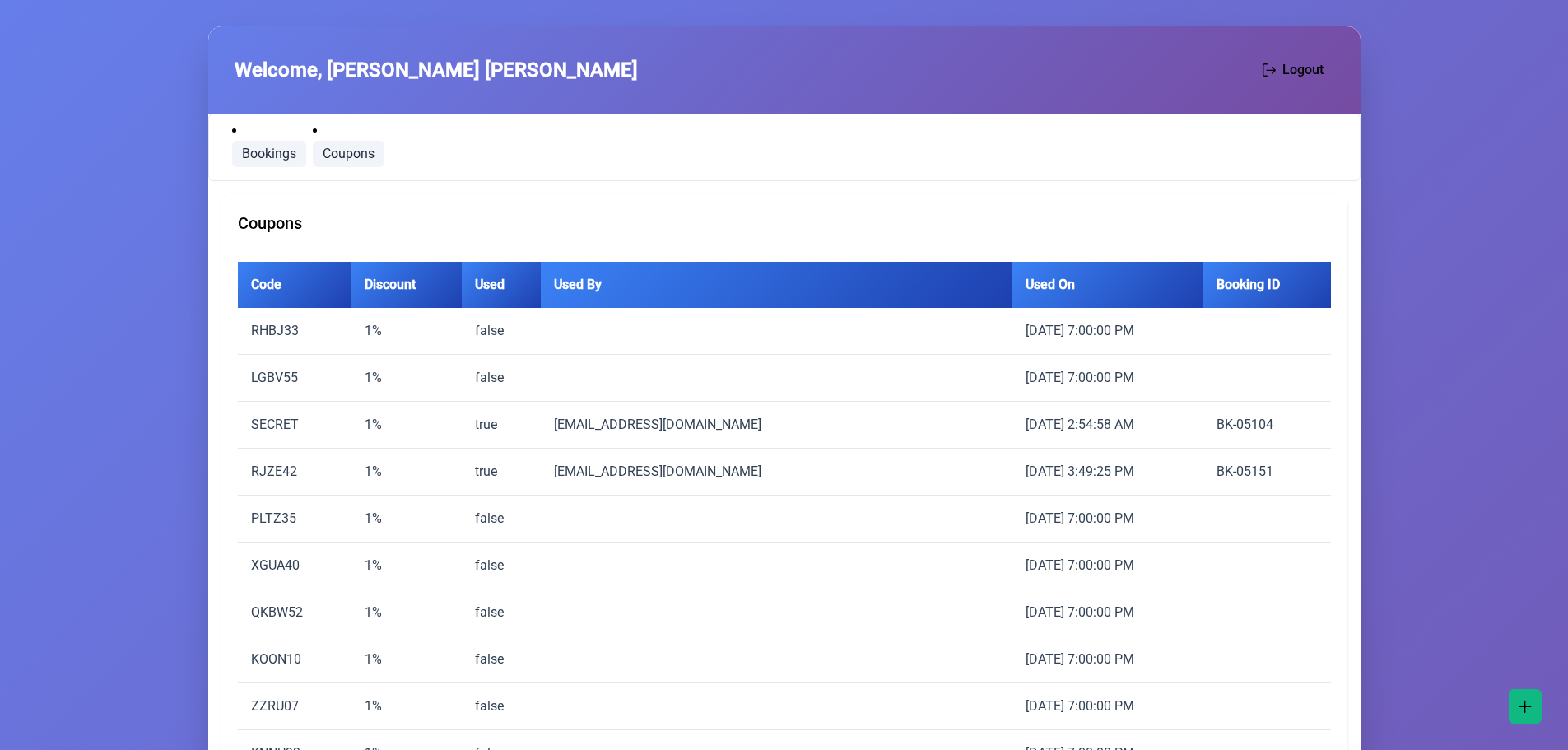
click at [257, 142] on link "Bookings" at bounding box center [269, 153] width 74 height 26
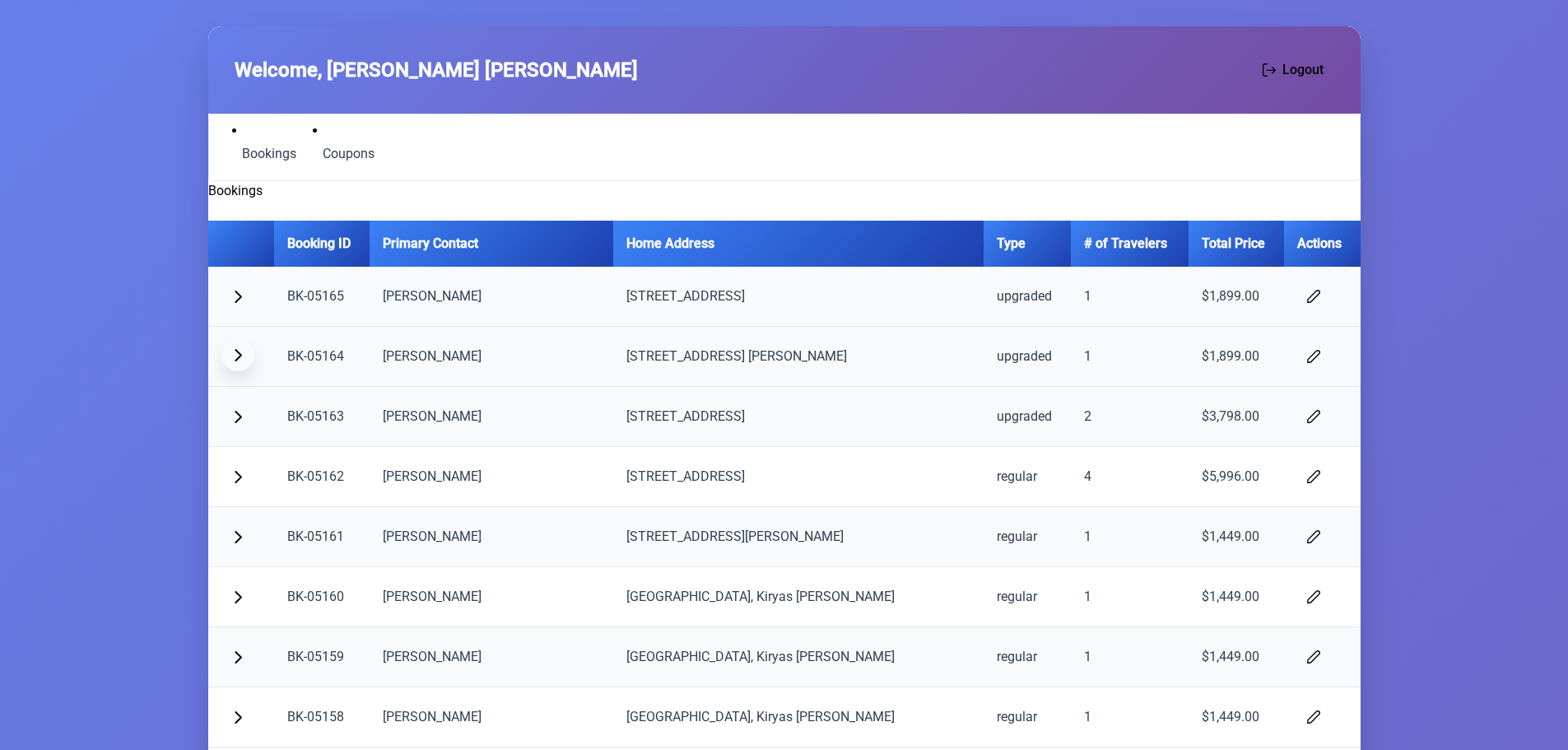
click at [237, 357] on span "button" at bounding box center [238, 355] width 14 height 14
click at [236, 296] on span "button" at bounding box center [238, 294] width 14 height 14
click at [1307, 360] on span "button" at bounding box center [1313, 355] width 14 height 14
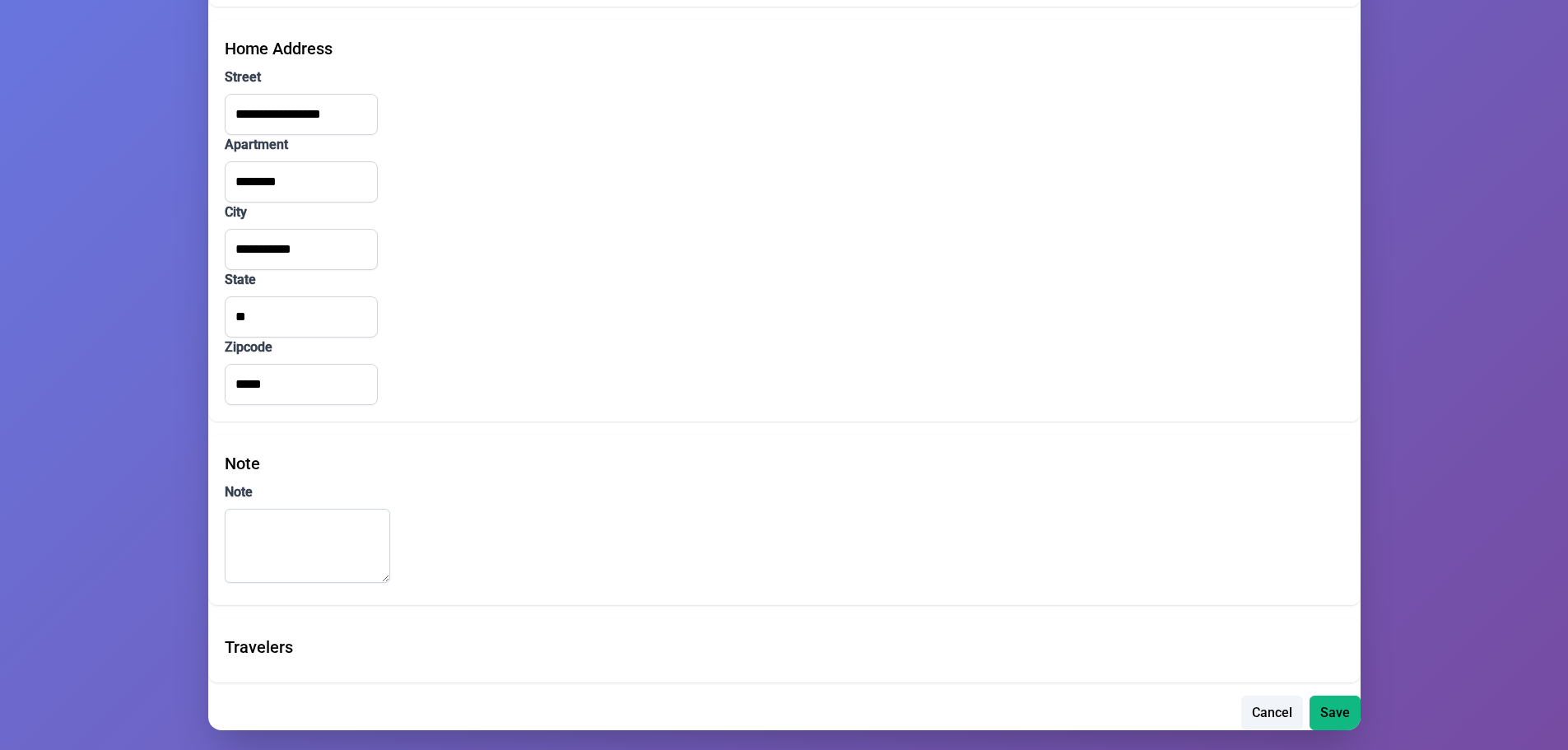
scroll to position [467, 0]
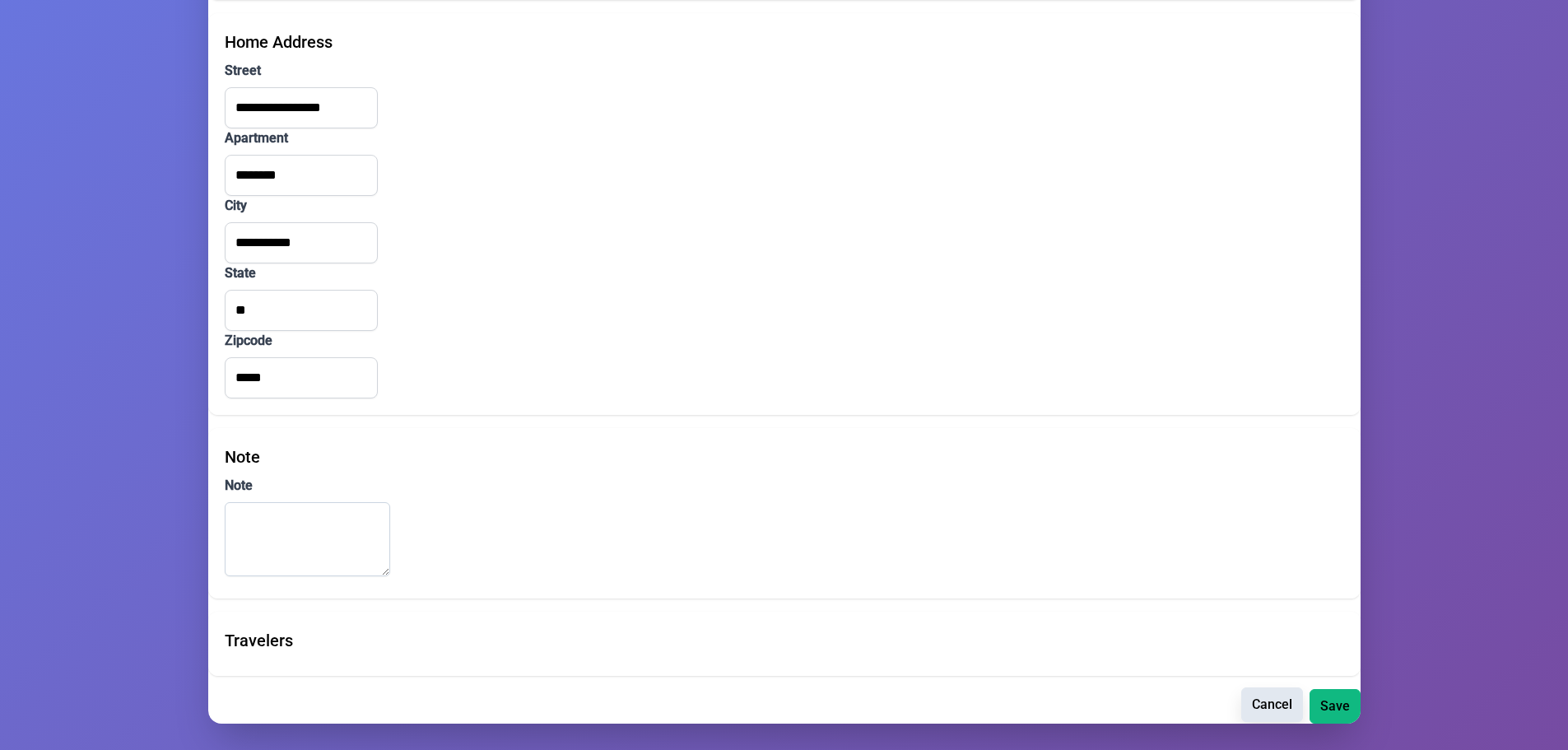
click at [1262, 710] on span "Cancel" at bounding box center [1272, 705] width 41 height 20
